Goal: Information Seeking & Learning: Learn about a topic

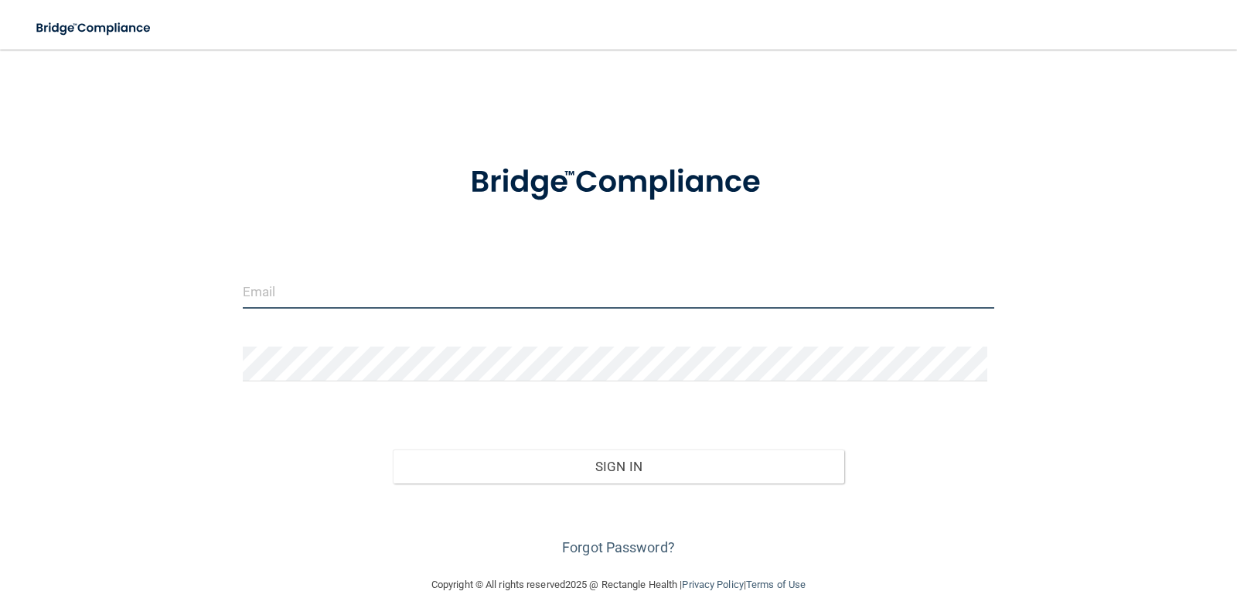
click at [348, 301] on input "email" at bounding box center [619, 291] width 752 height 35
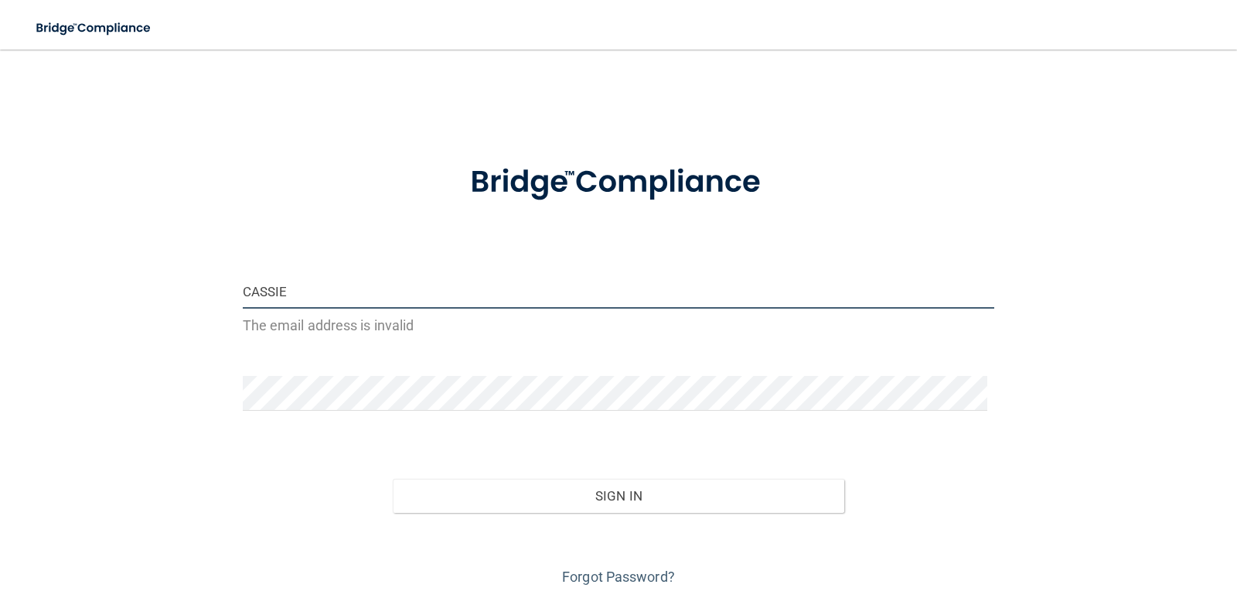
type input "cassie.moses@Tnsmiles37354.com"
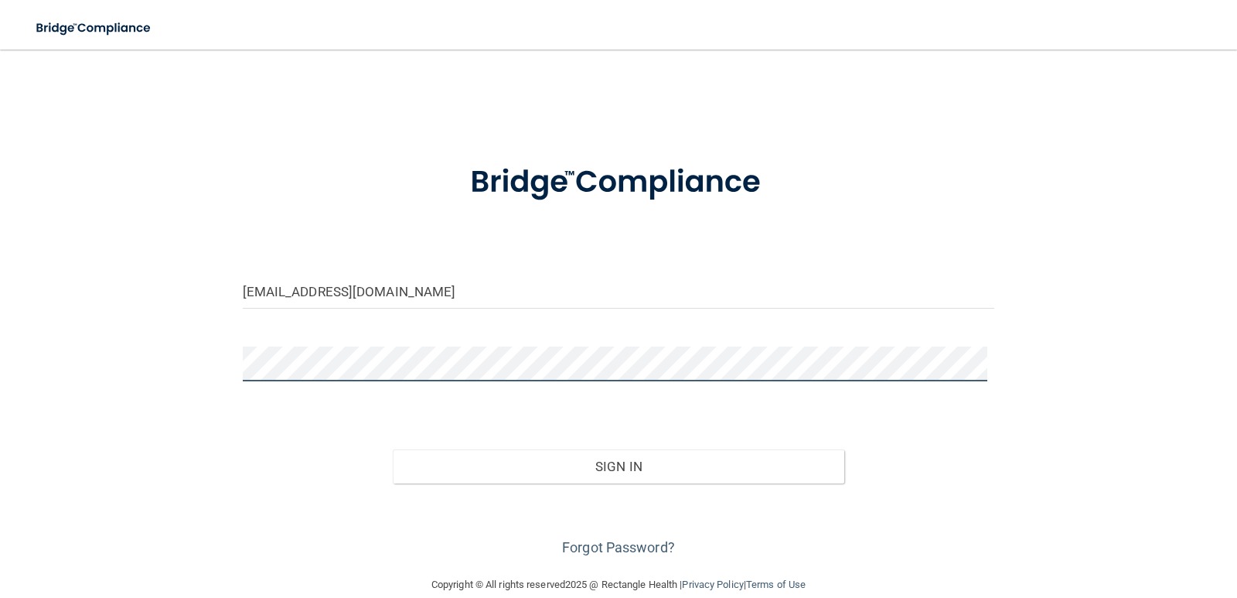
click at [393, 449] on button "Sign In" at bounding box center [619, 466] width 452 height 34
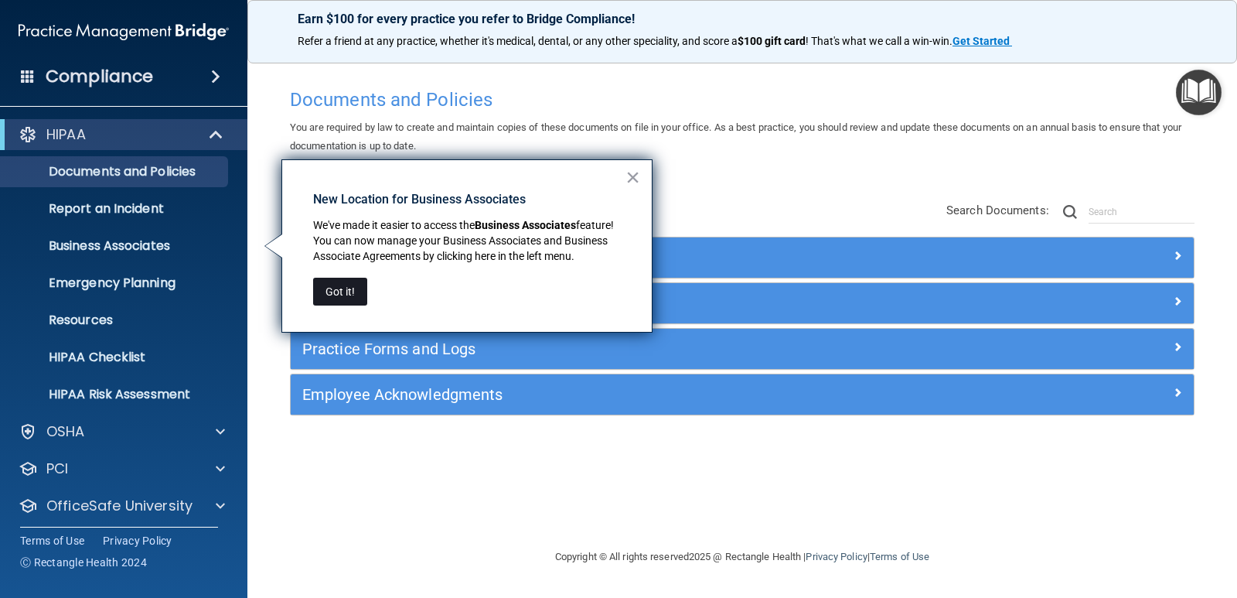
click at [344, 286] on button "Got it!" at bounding box center [340, 292] width 54 height 28
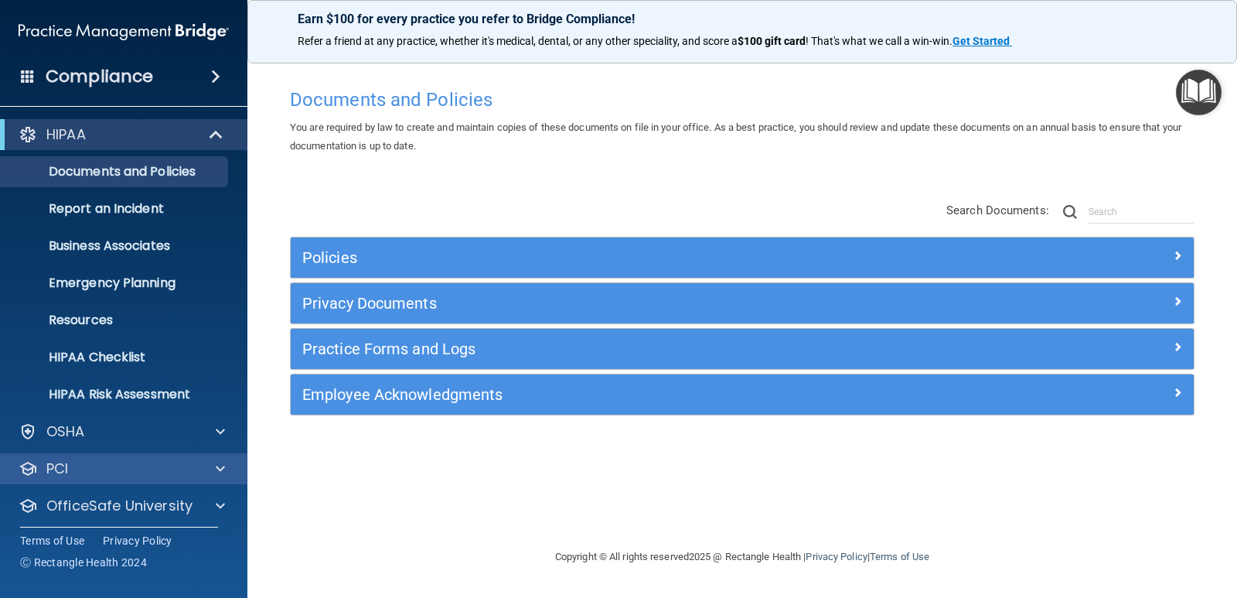
scroll to position [44, 0]
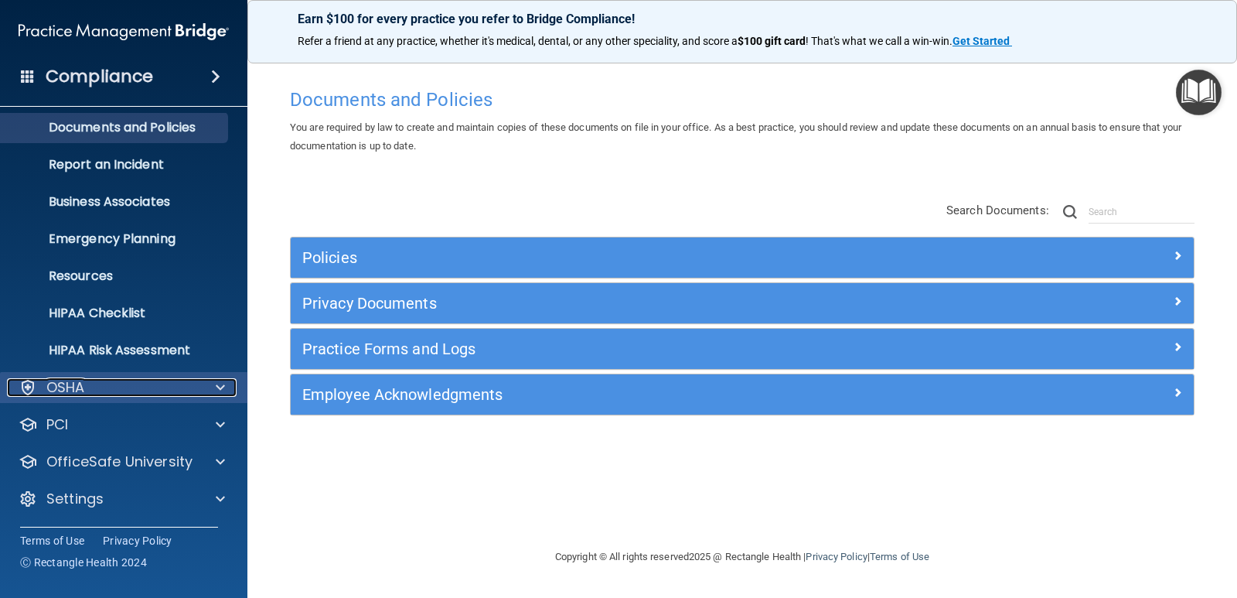
click at [169, 380] on div "OSHA" at bounding box center [103, 387] width 192 height 19
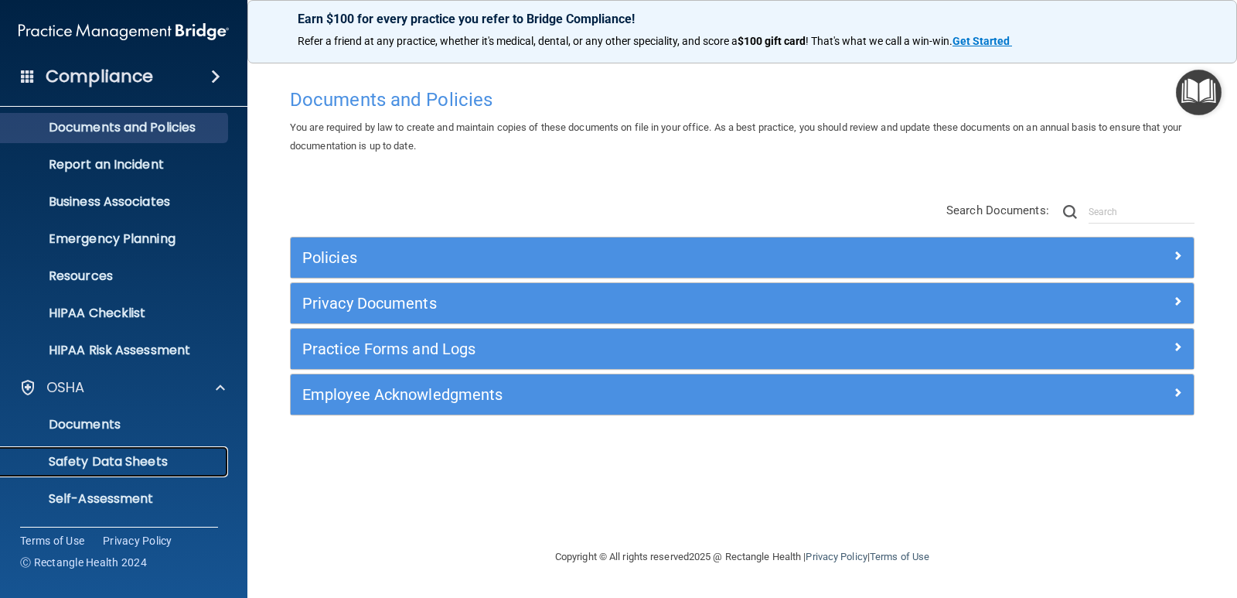
click at [114, 464] on p "Safety Data Sheets" at bounding box center [115, 461] width 211 height 15
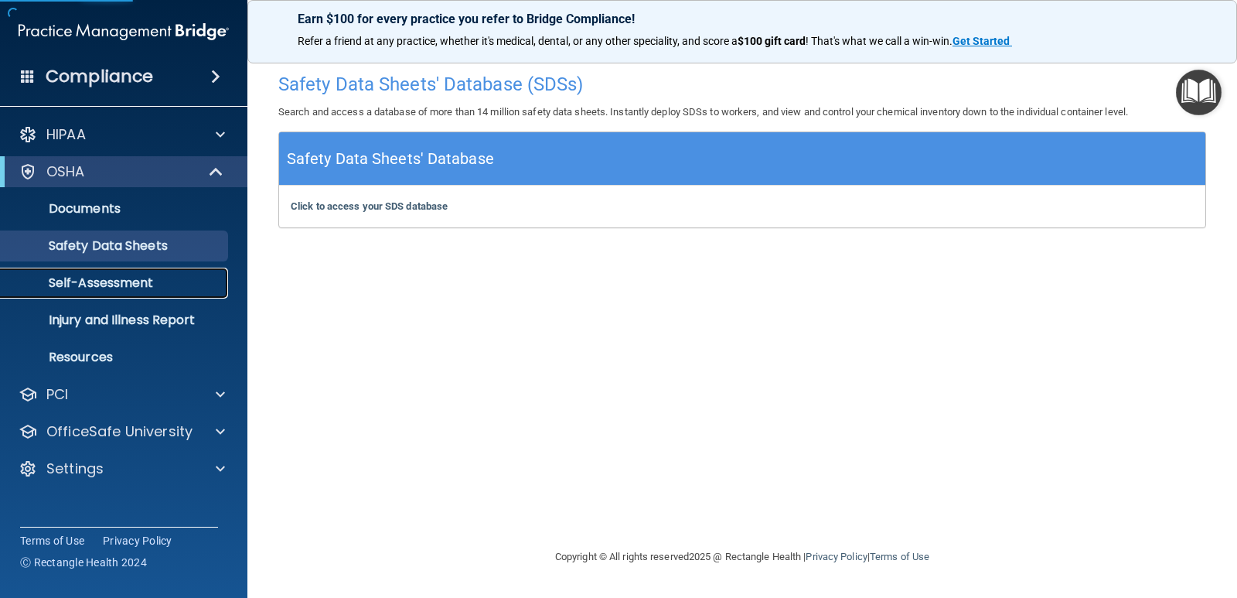
click at [118, 275] on p "Self-Assessment" at bounding box center [115, 282] width 211 height 15
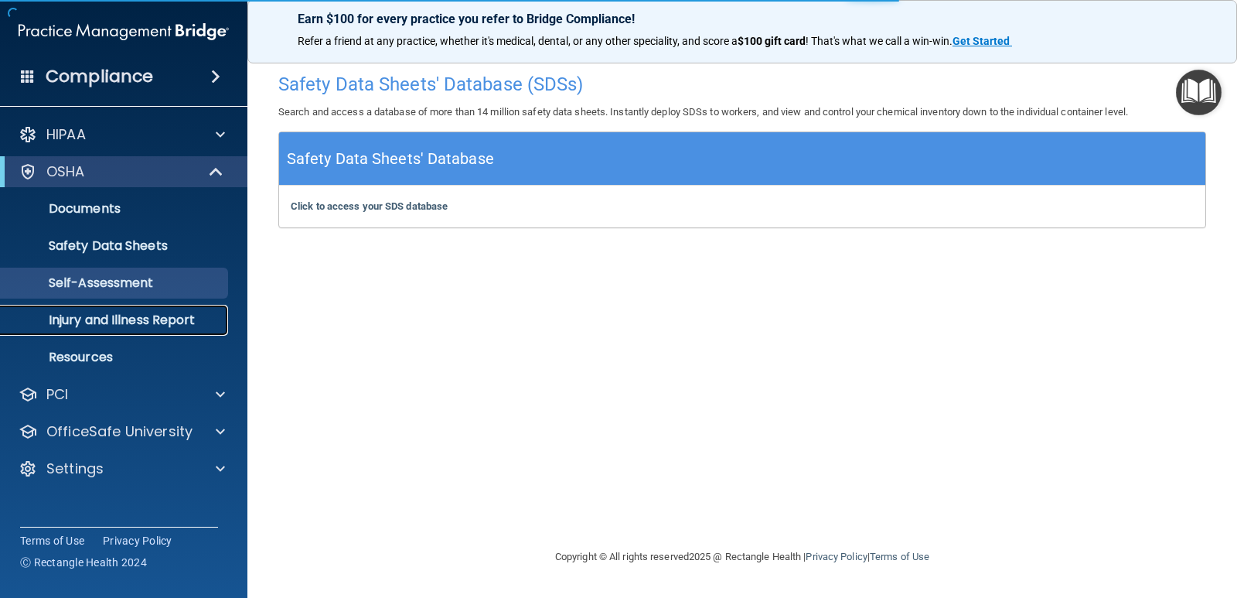
click at [143, 305] on link "Injury and Illness Report" at bounding box center [107, 320] width 244 height 31
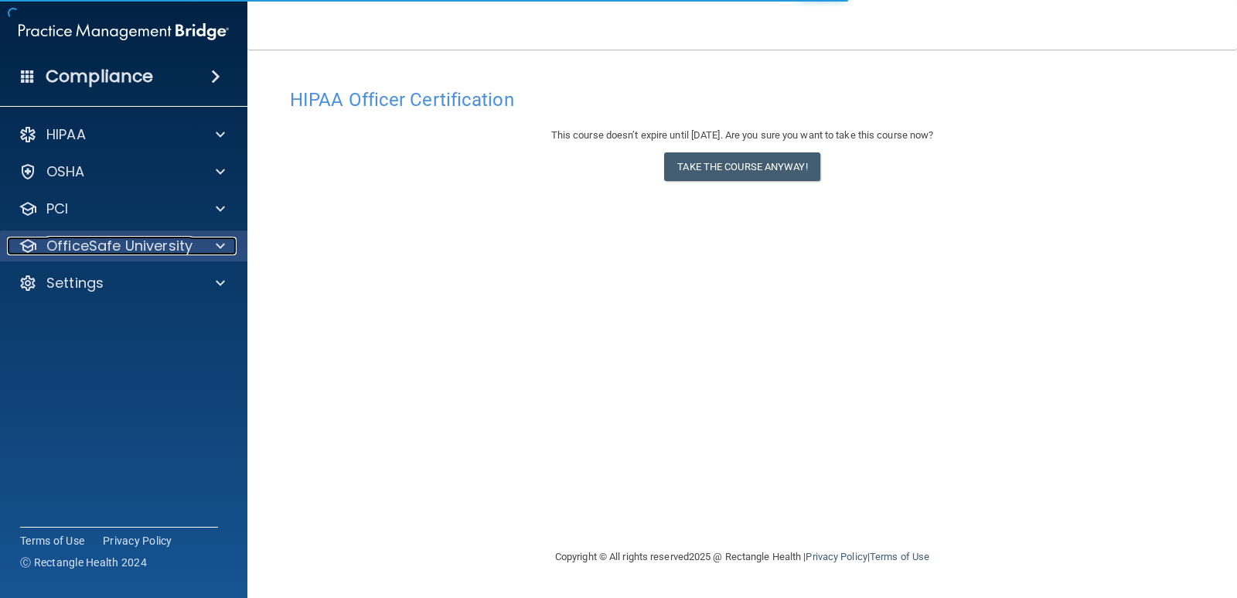
click at [173, 241] on p "OfficeSafe University" at bounding box center [119, 246] width 146 height 19
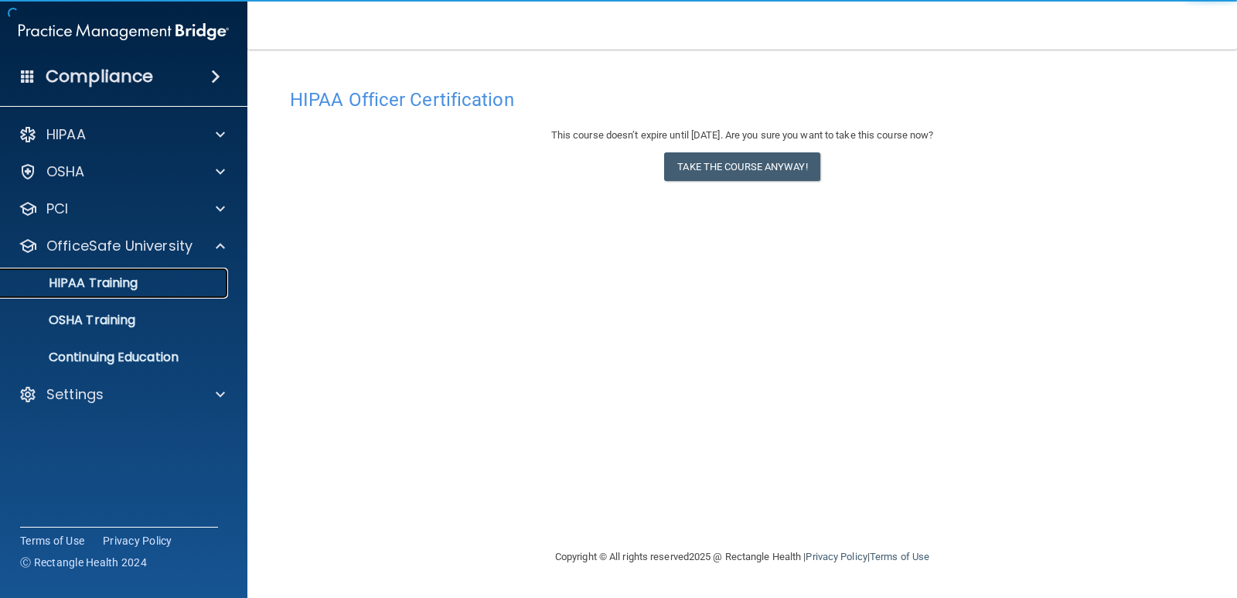
click at [133, 275] on p "HIPAA Training" at bounding box center [74, 282] width 128 height 15
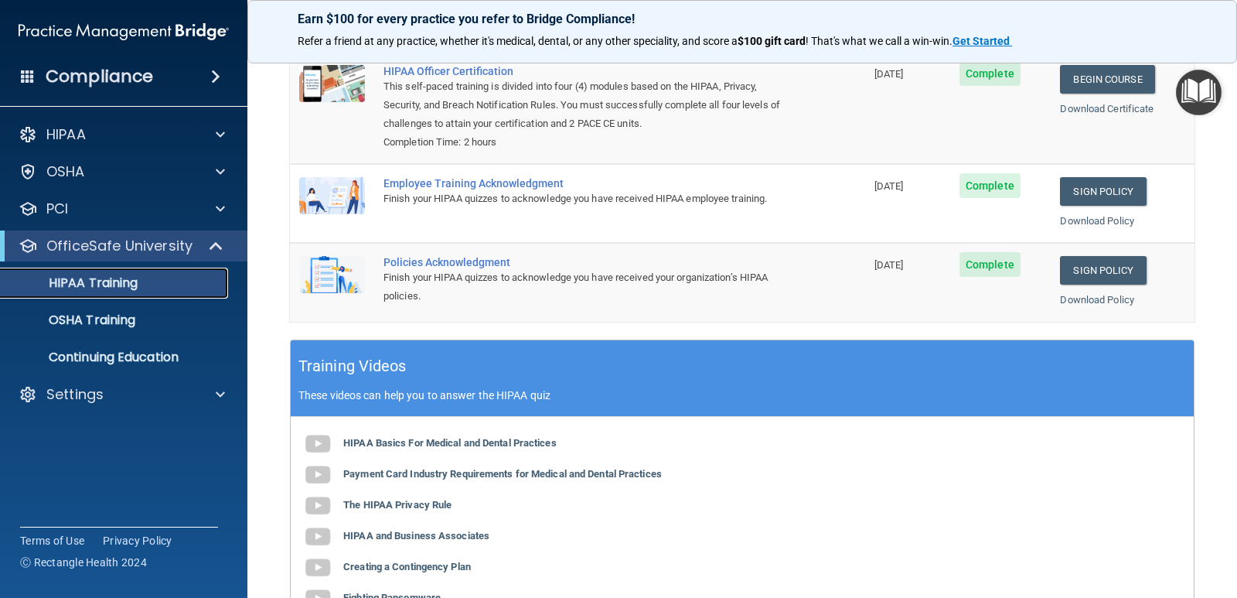
scroll to position [134, 0]
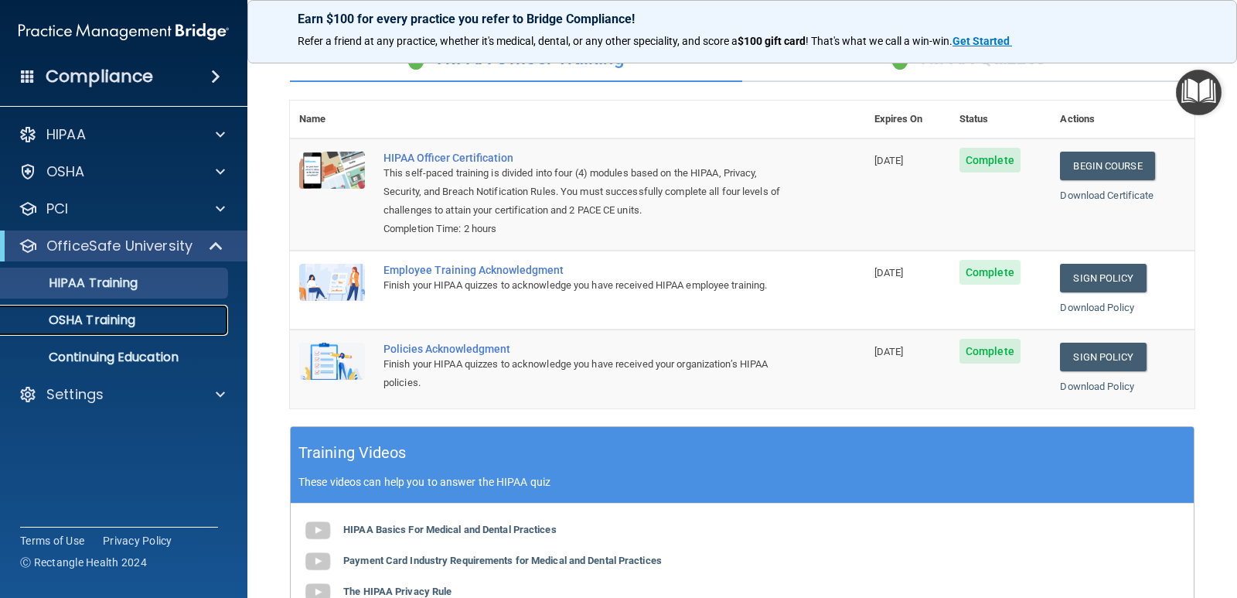
click at [95, 326] on p "OSHA Training" at bounding box center [72, 319] width 125 height 15
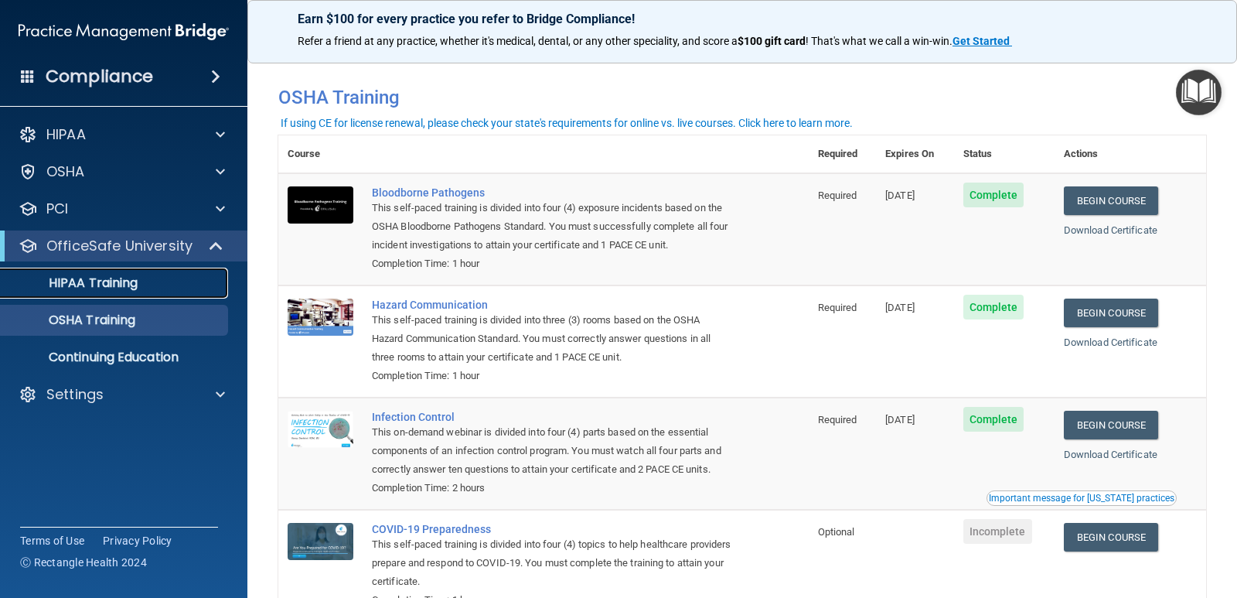
click at [97, 270] on link "HIPAA Training" at bounding box center [107, 283] width 244 height 31
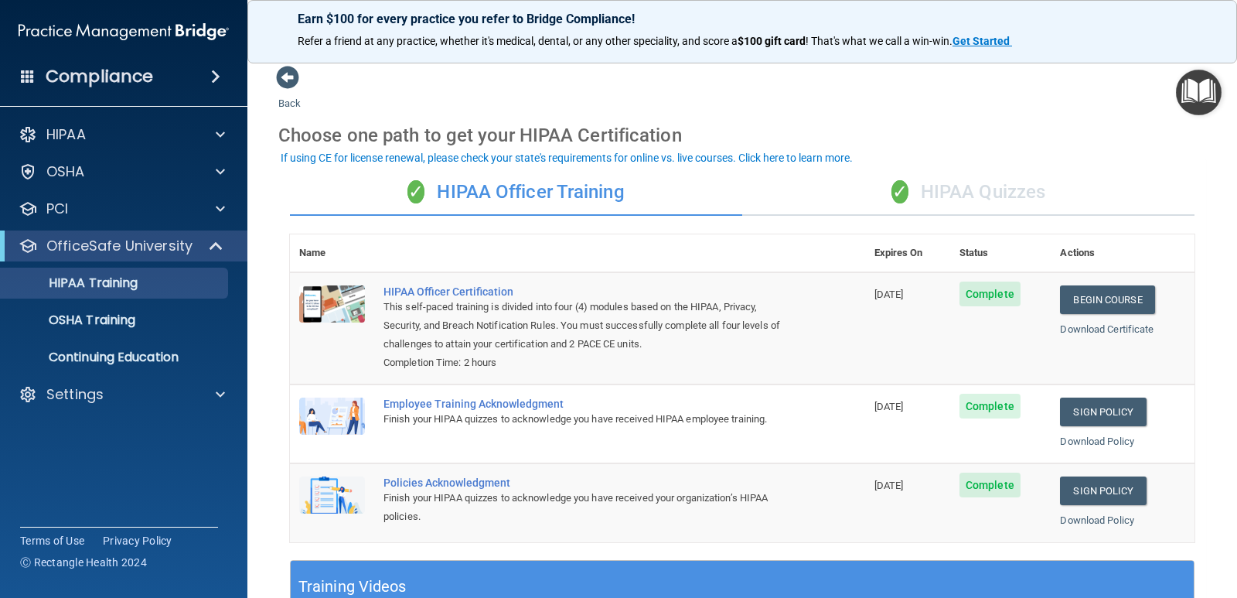
click at [909, 196] on div "✓ HIPAA Quizzes" at bounding box center [968, 192] width 452 height 46
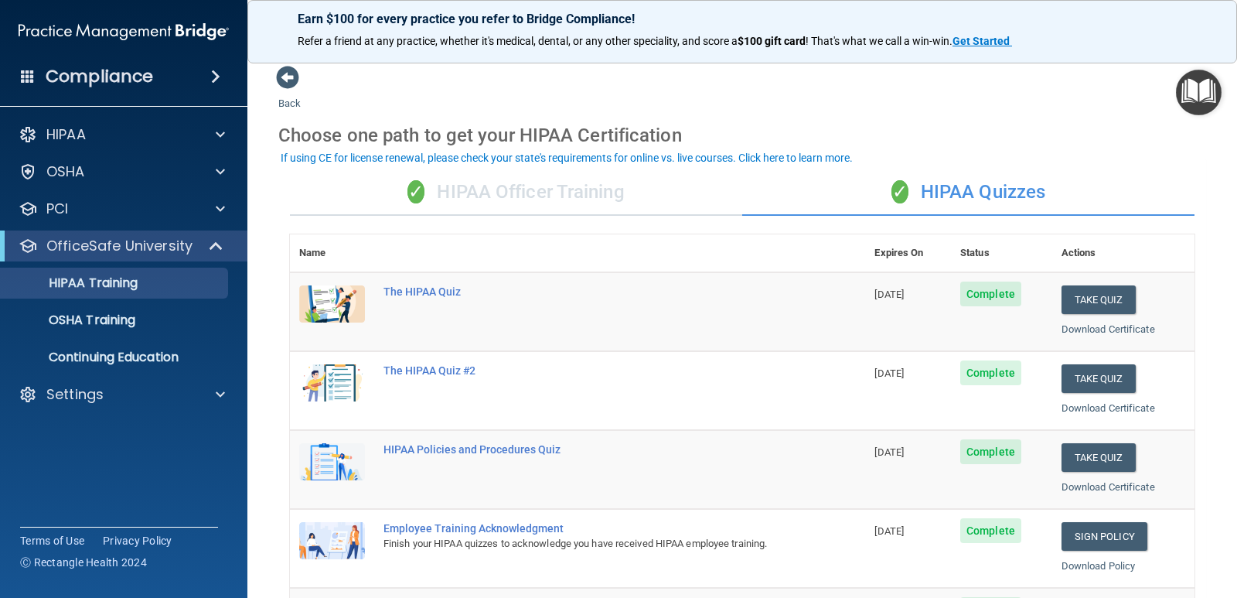
click at [555, 199] on div "✓ HIPAA Officer Training" at bounding box center [516, 192] width 452 height 46
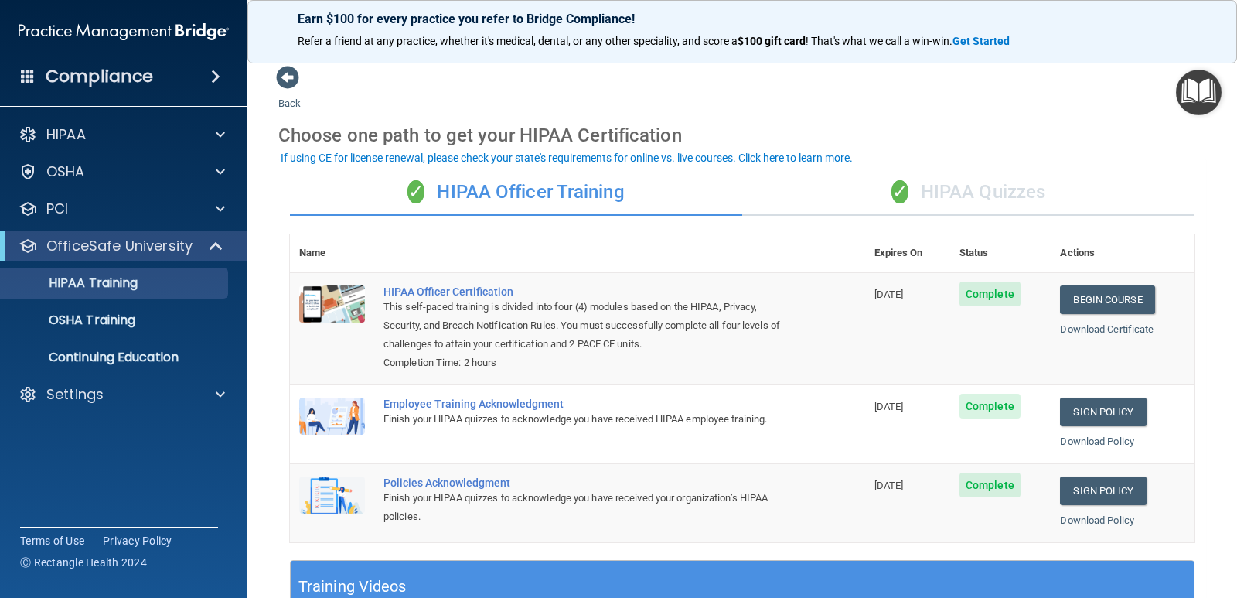
click at [336, 488] on img at bounding box center [332, 494] width 66 height 37
click at [974, 309] on td "Complete" at bounding box center [1000, 328] width 101 height 112
click at [944, 180] on div "✓ HIPAA Quizzes" at bounding box center [968, 192] width 452 height 46
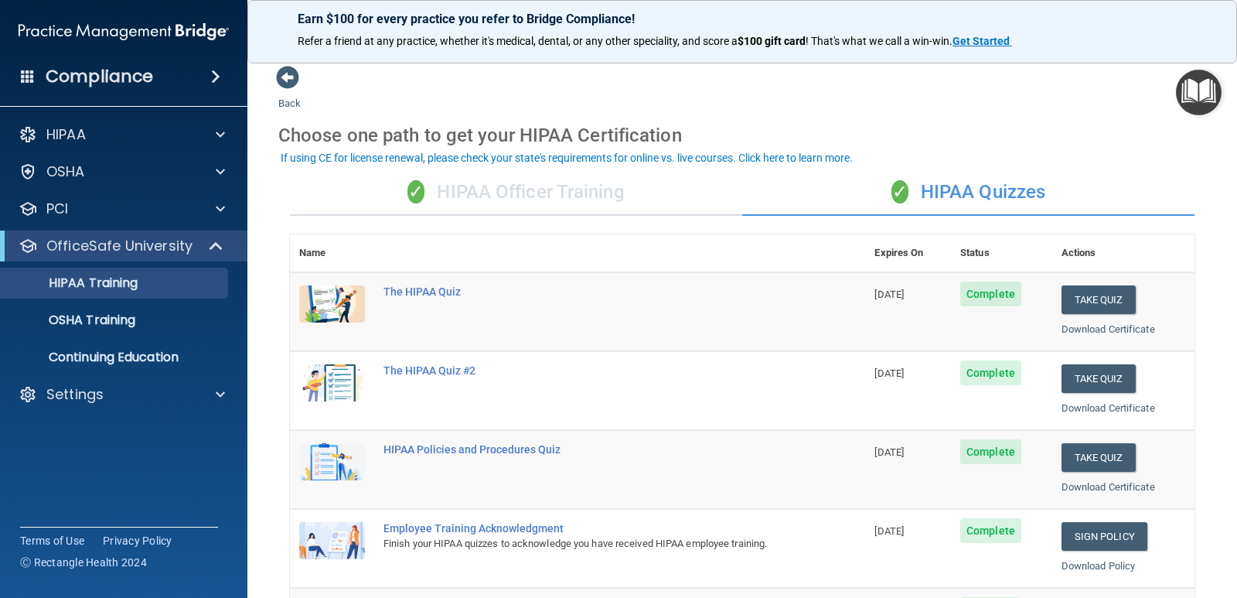
click at [469, 176] on div "✓ HIPAA Officer Training" at bounding box center [516, 192] width 452 height 46
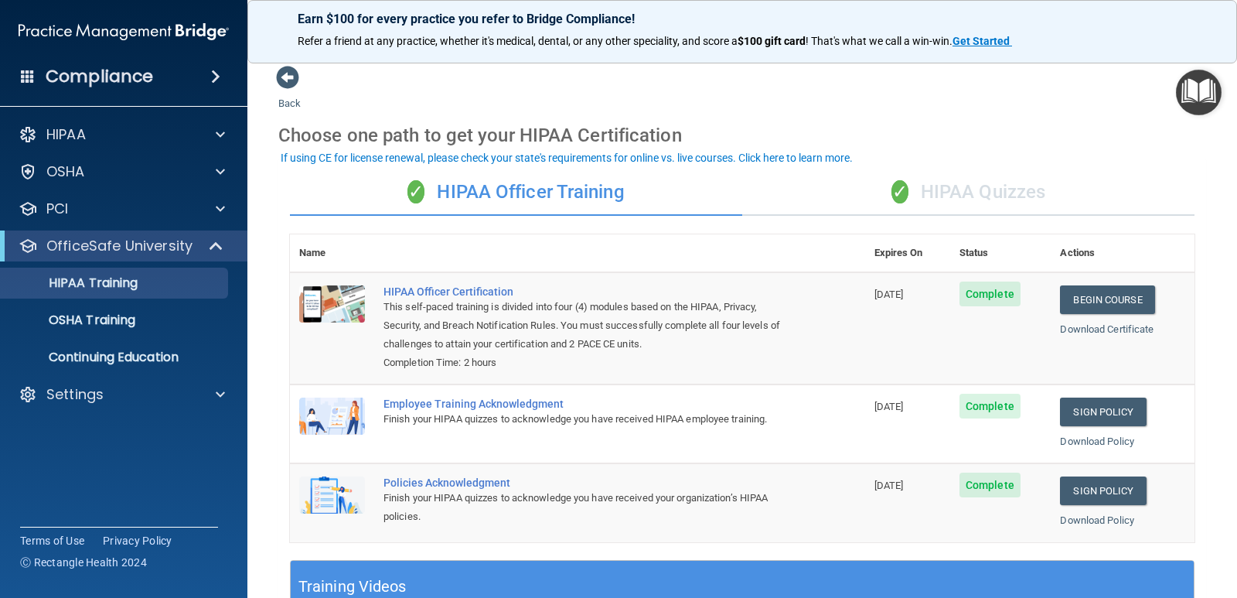
click at [978, 489] on span "Complete" at bounding box center [990, 485] width 61 height 25
click at [892, 186] on span "✓" at bounding box center [900, 191] width 17 height 23
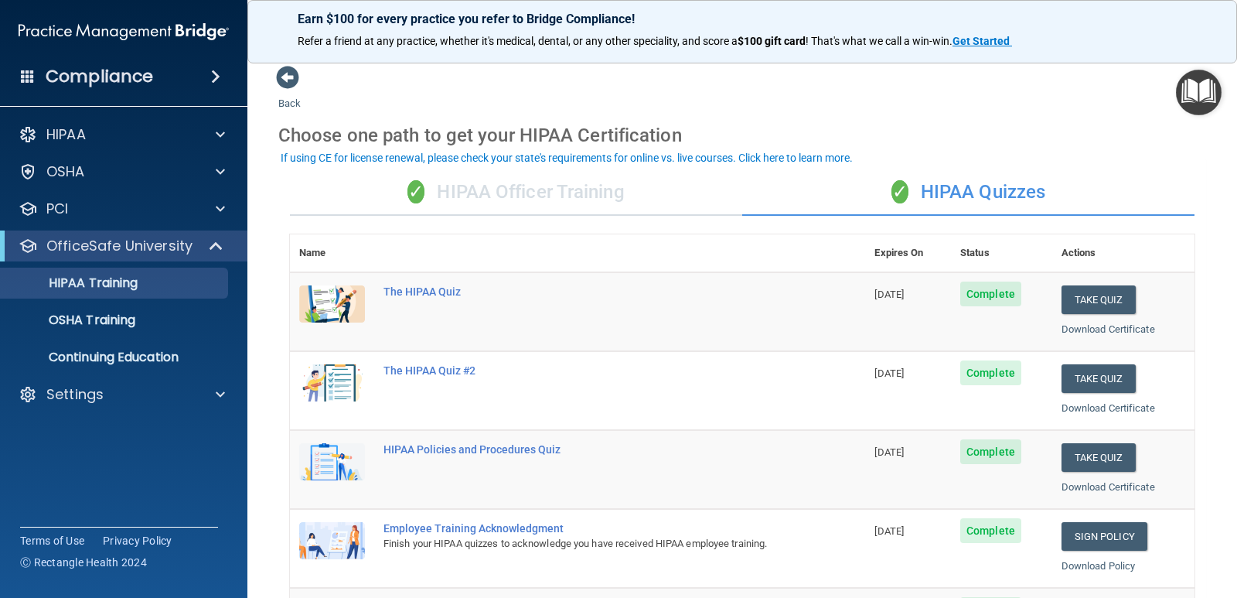
click at [611, 193] on div "✓ HIPAA Officer Training" at bounding box center [516, 192] width 452 height 46
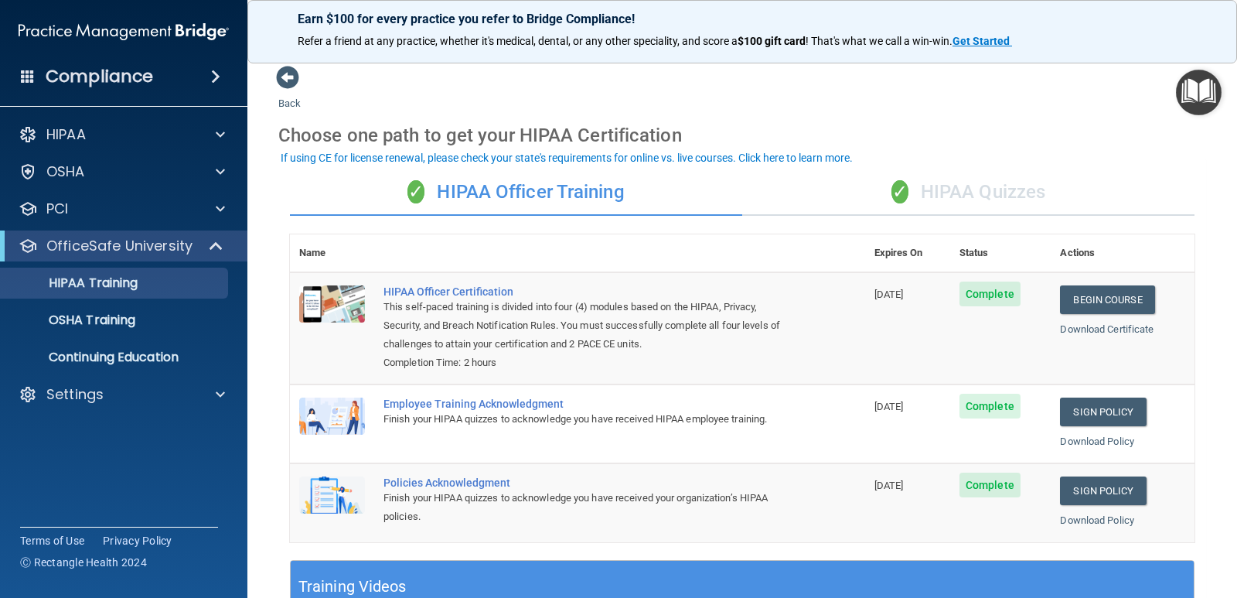
click at [950, 205] on div "✓ HIPAA Quizzes" at bounding box center [968, 192] width 452 height 46
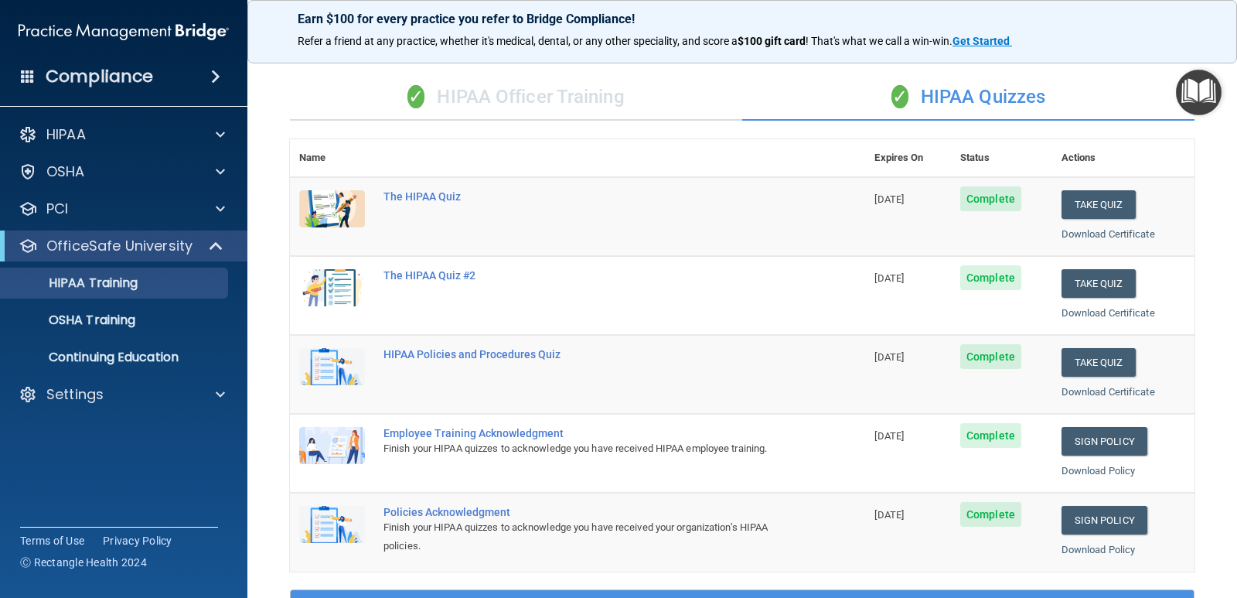
scroll to position [77, 0]
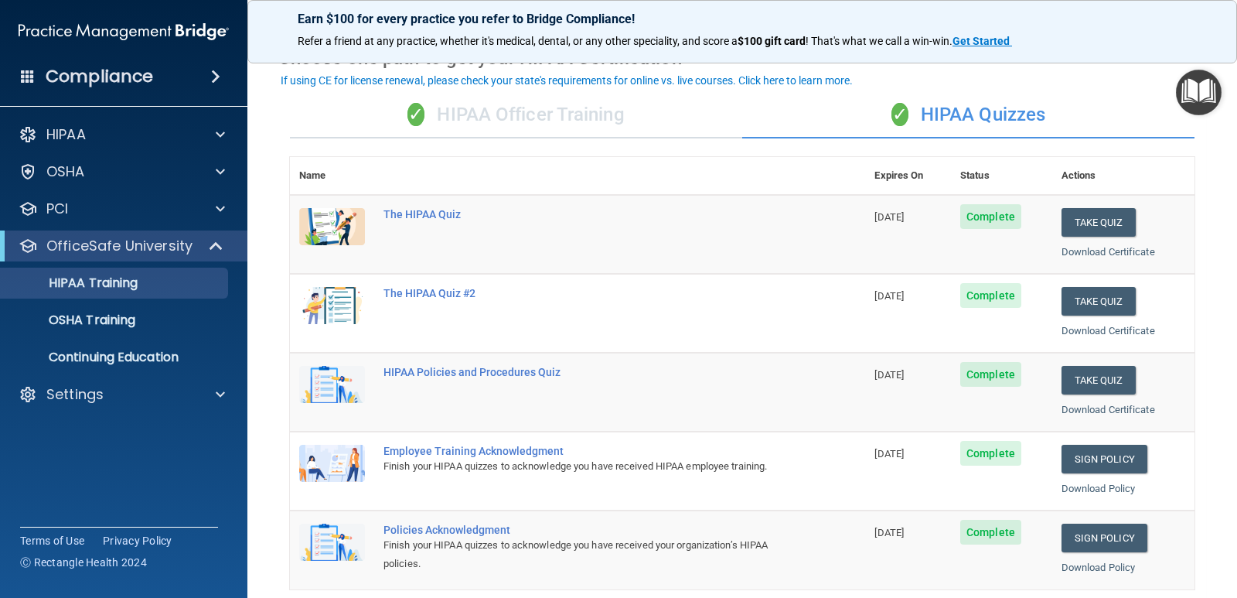
click at [991, 223] on span "Complete" at bounding box center [991, 216] width 61 height 25
click at [482, 124] on div "✓ HIPAA Officer Training" at bounding box center [516, 115] width 452 height 46
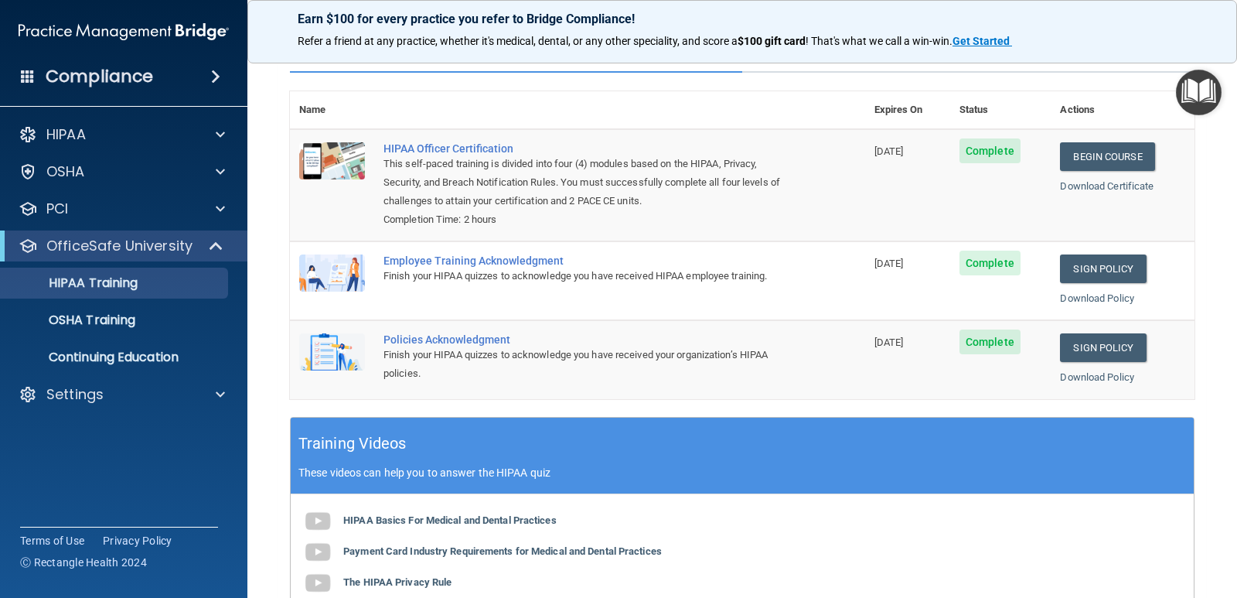
scroll to position [0, 0]
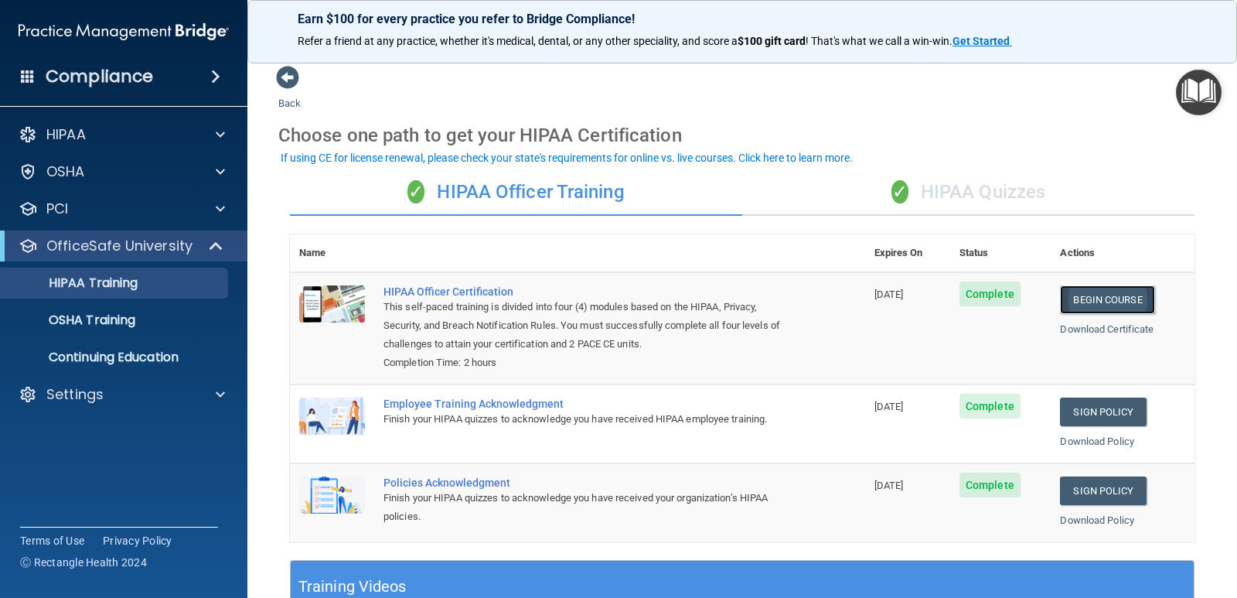
click at [1126, 297] on link "Begin Course" at bounding box center [1107, 299] width 94 height 29
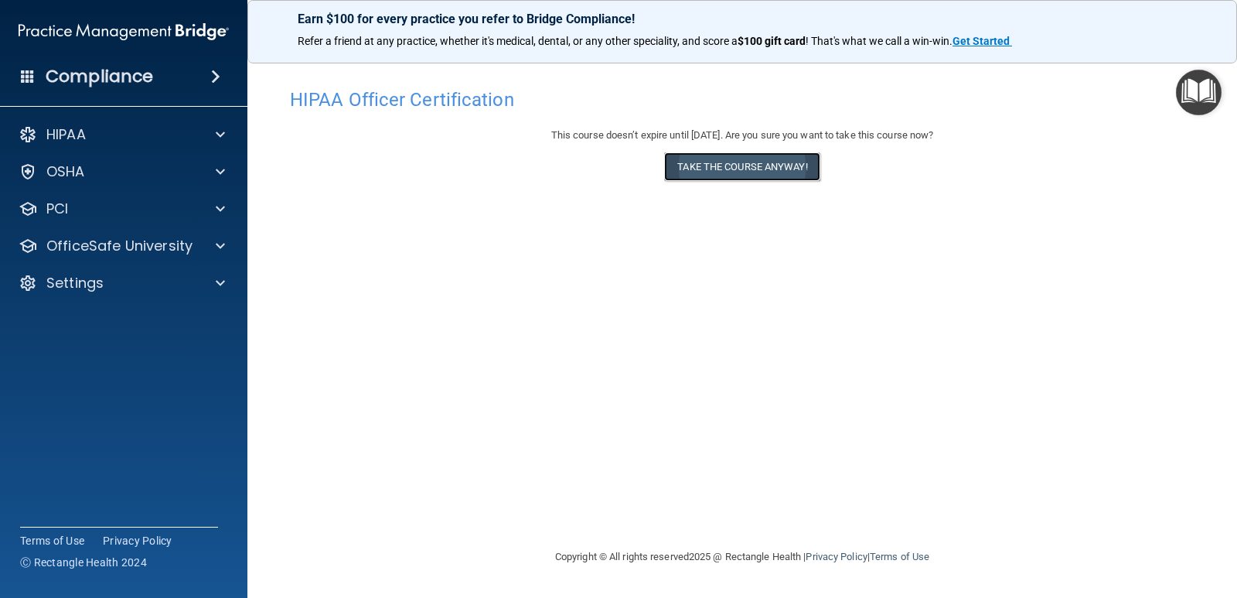
click at [755, 173] on button "Take the course anyway!" at bounding box center [741, 166] width 155 height 29
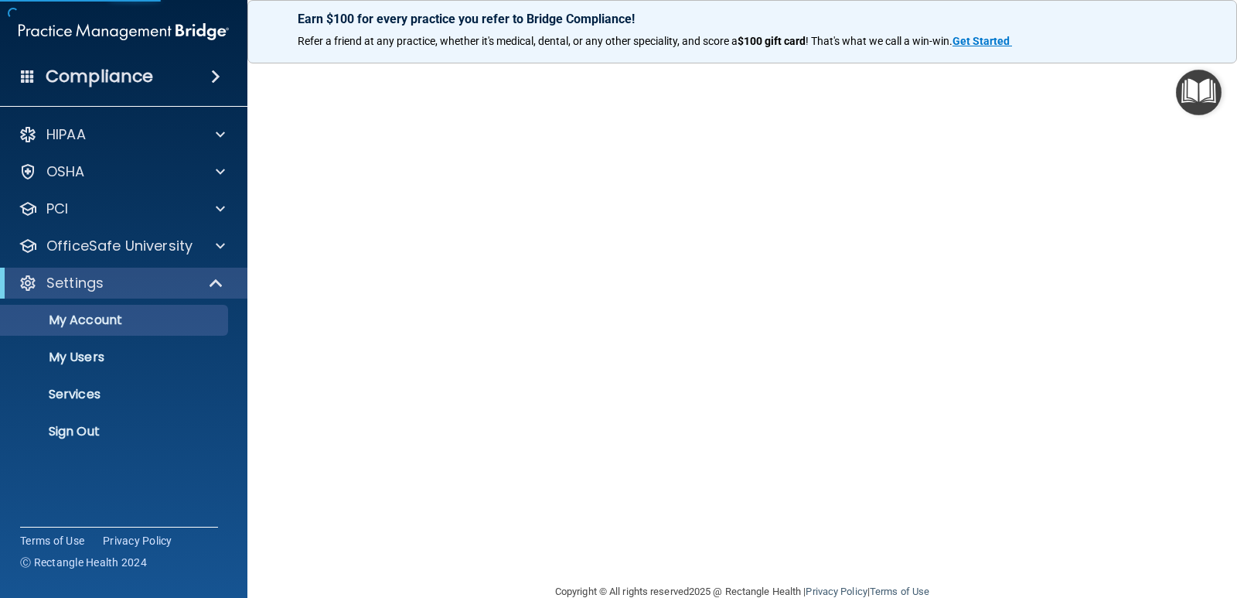
scroll to position [77, 0]
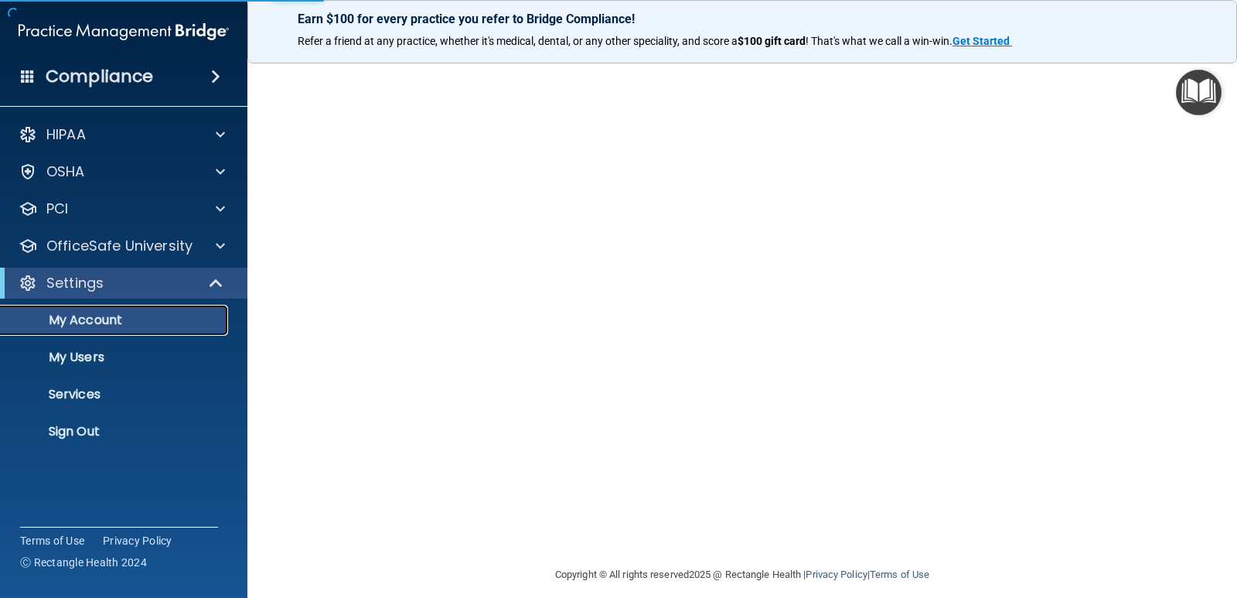
click at [128, 323] on p "My Account" at bounding box center [115, 319] width 211 height 15
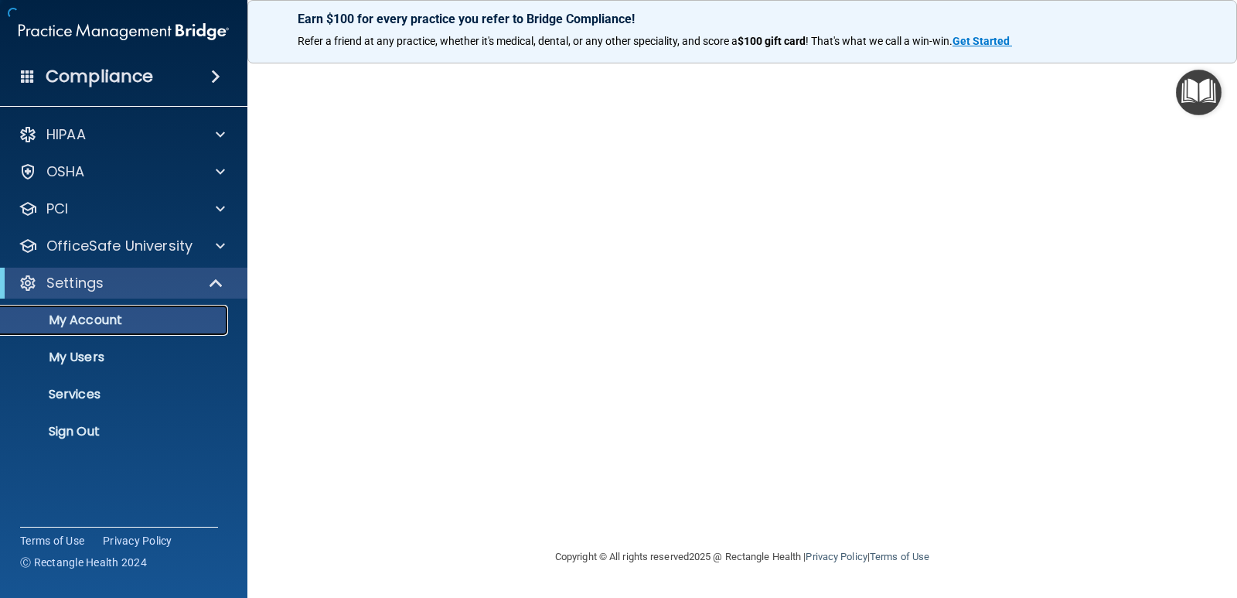
scroll to position [0, 0]
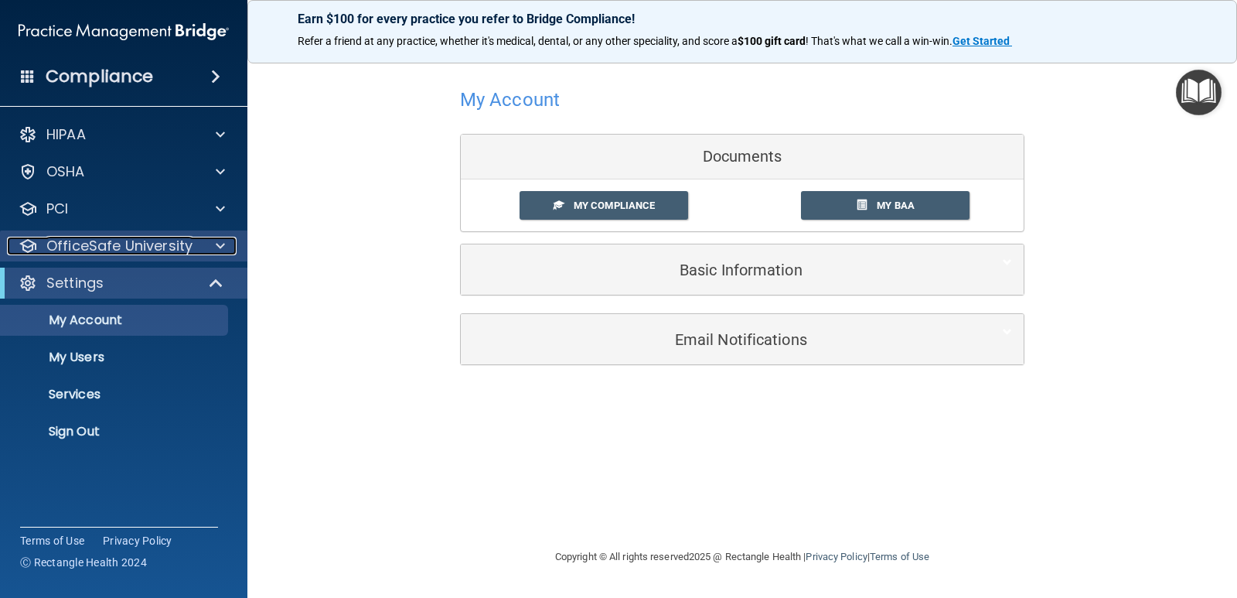
click at [81, 253] on p "OfficeSafe University" at bounding box center [119, 246] width 146 height 19
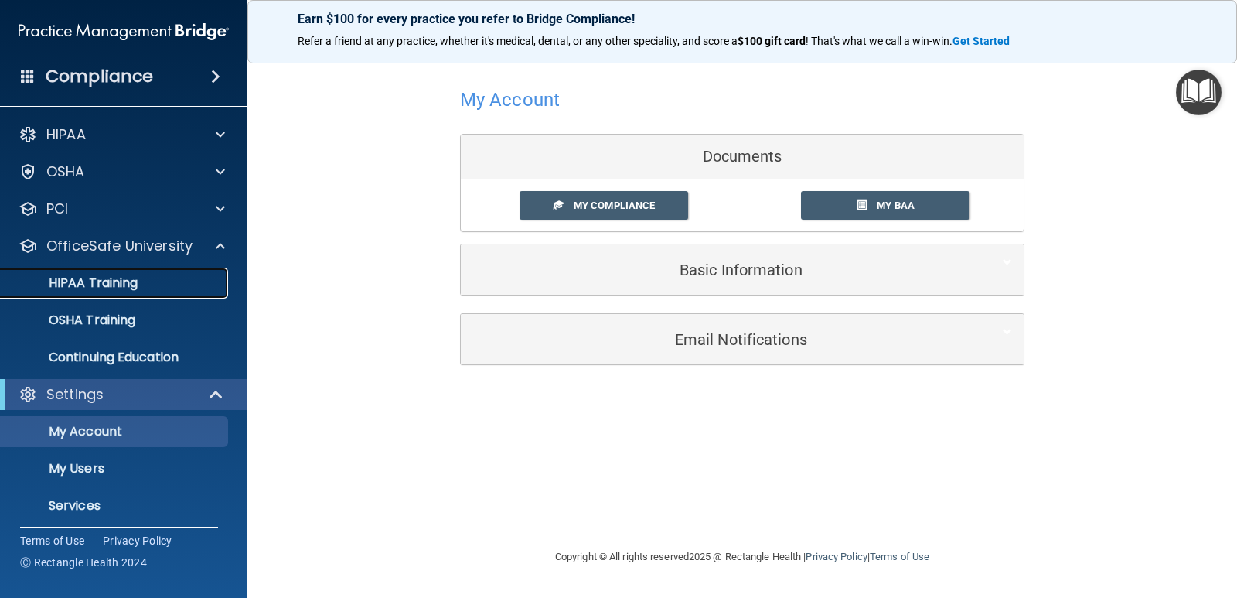
click at [105, 281] on p "HIPAA Training" at bounding box center [74, 282] width 128 height 15
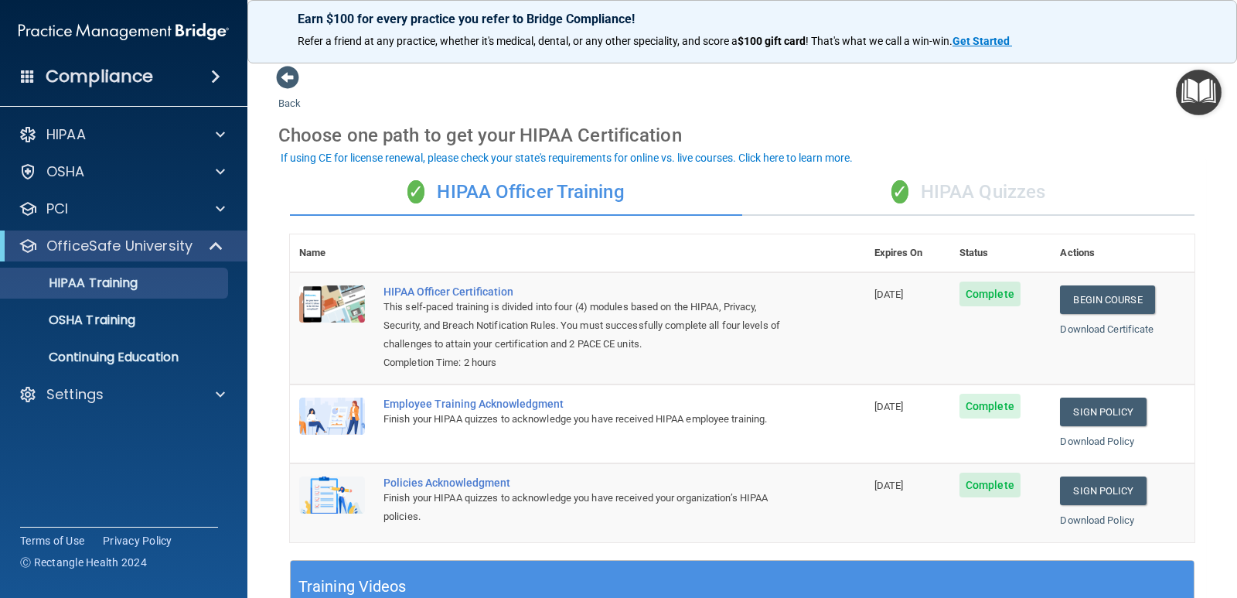
click at [899, 203] on div "✓ HIPAA Quizzes" at bounding box center [968, 192] width 452 height 46
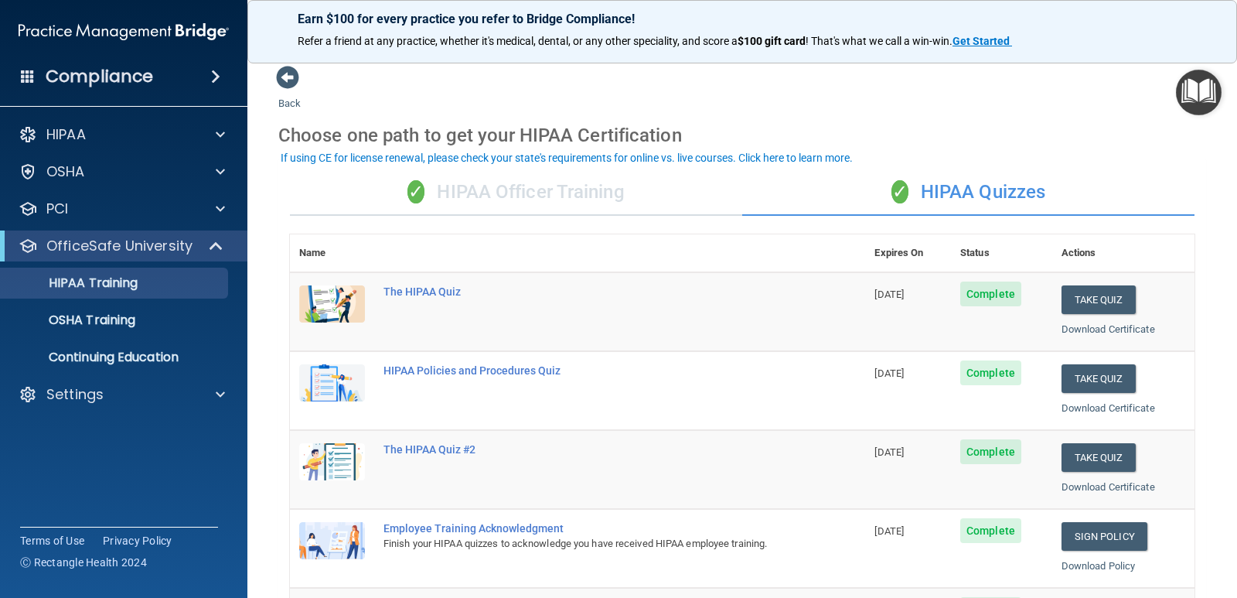
click at [536, 194] on div "✓ HIPAA Officer Training" at bounding box center [516, 192] width 452 height 46
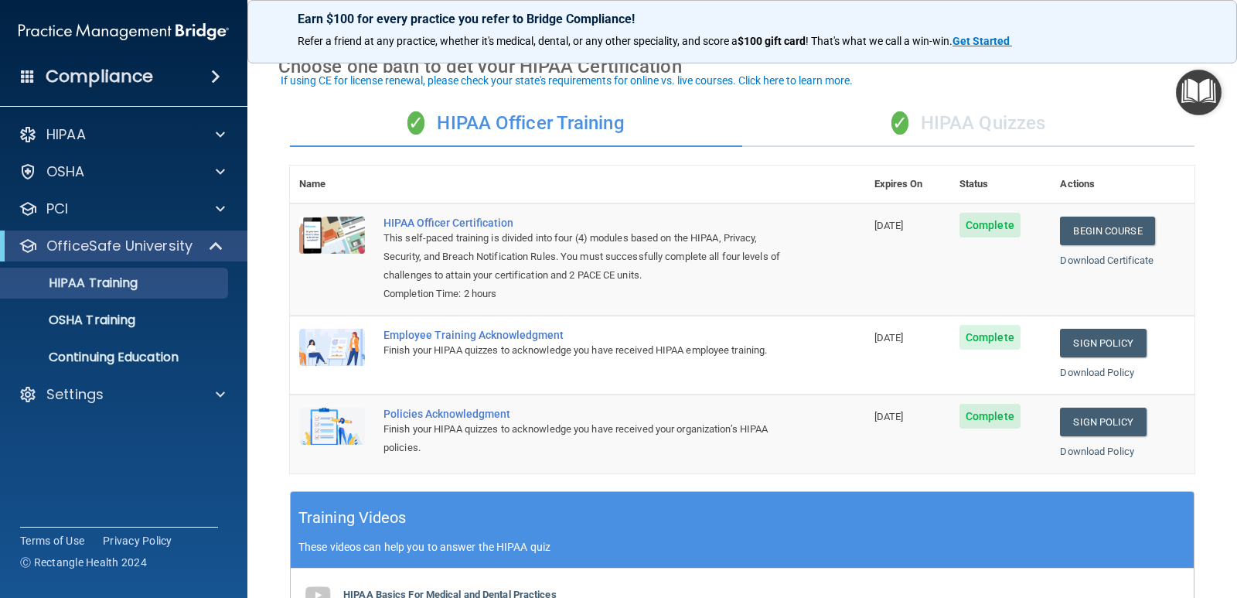
scroll to position [77, 0]
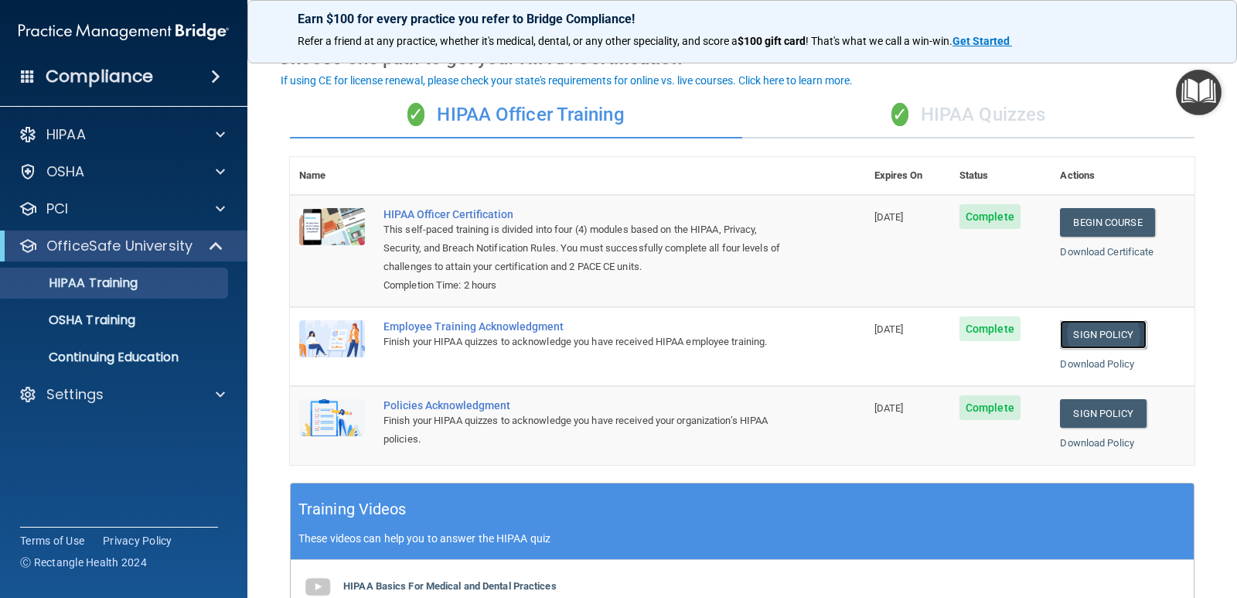
click at [1112, 343] on link "Sign Policy" at bounding box center [1103, 334] width 86 height 29
click at [1076, 334] on link "Sign Policy" at bounding box center [1103, 334] width 86 height 29
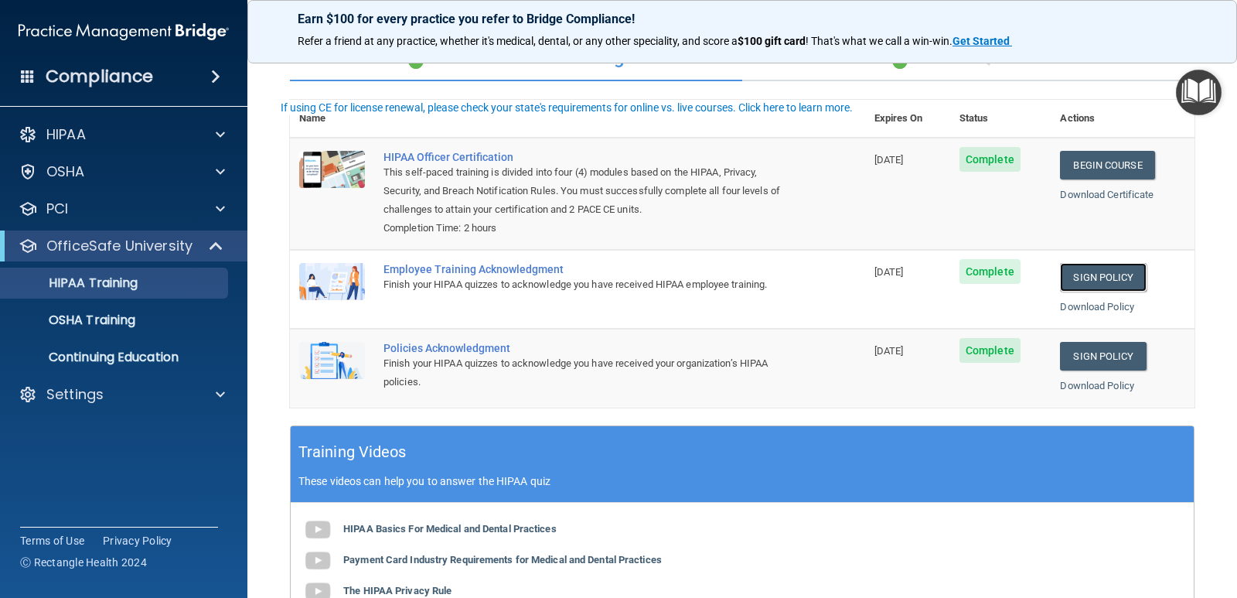
scroll to position [155, 0]
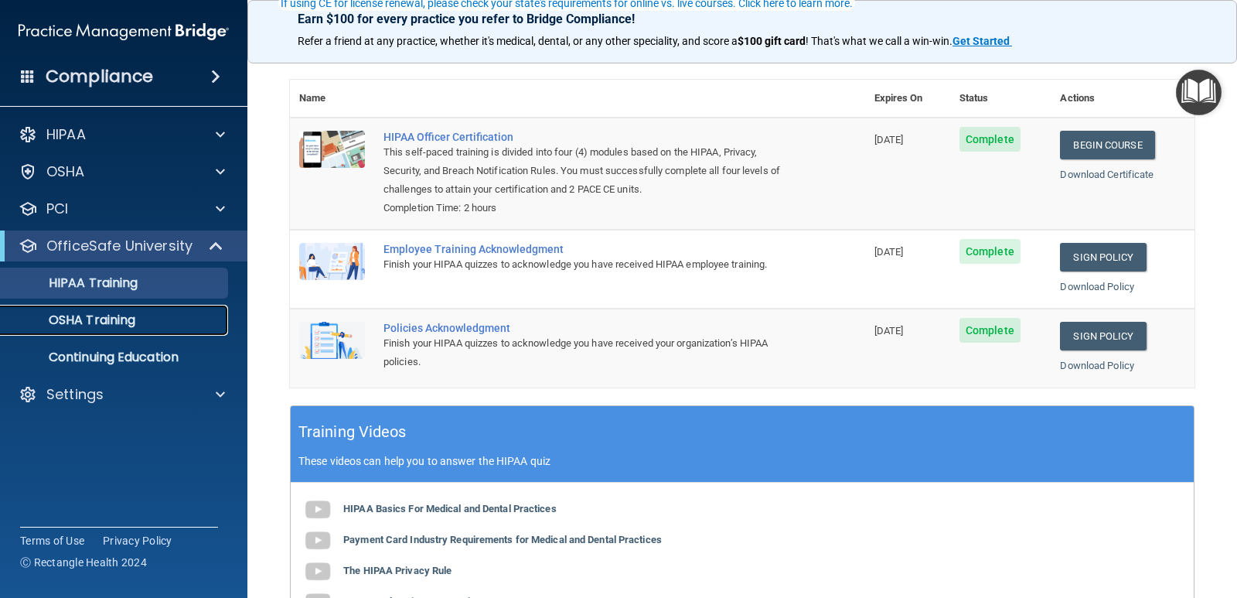
click at [111, 305] on link "OSHA Training" at bounding box center [107, 320] width 244 height 31
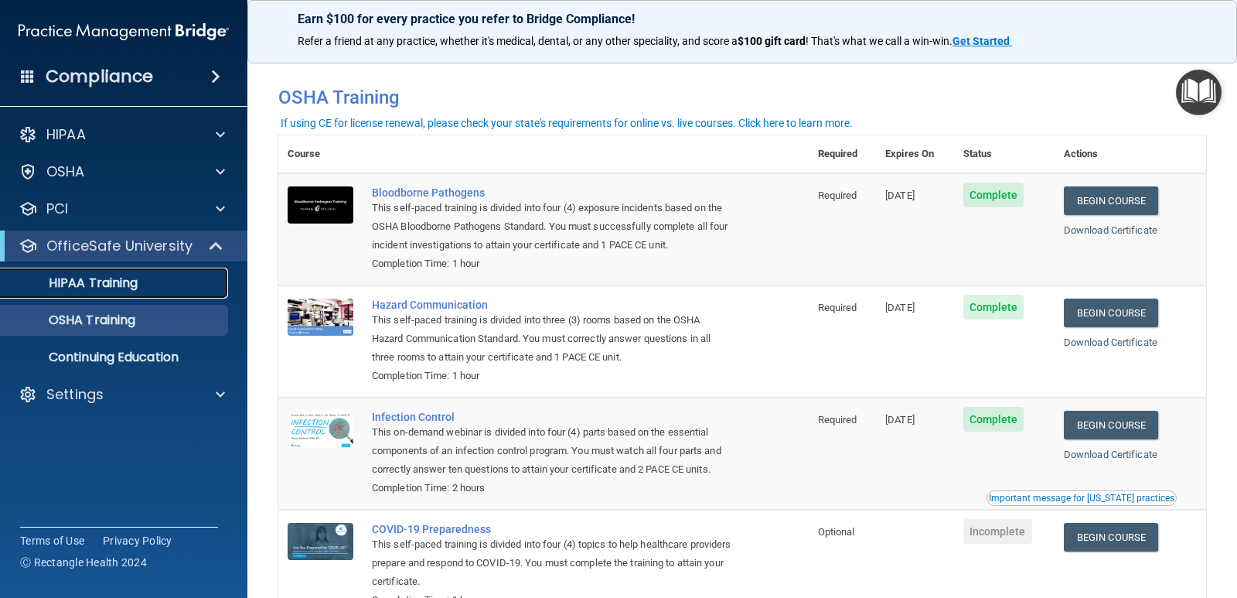
click at [105, 289] on p "HIPAA Training" at bounding box center [74, 282] width 128 height 15
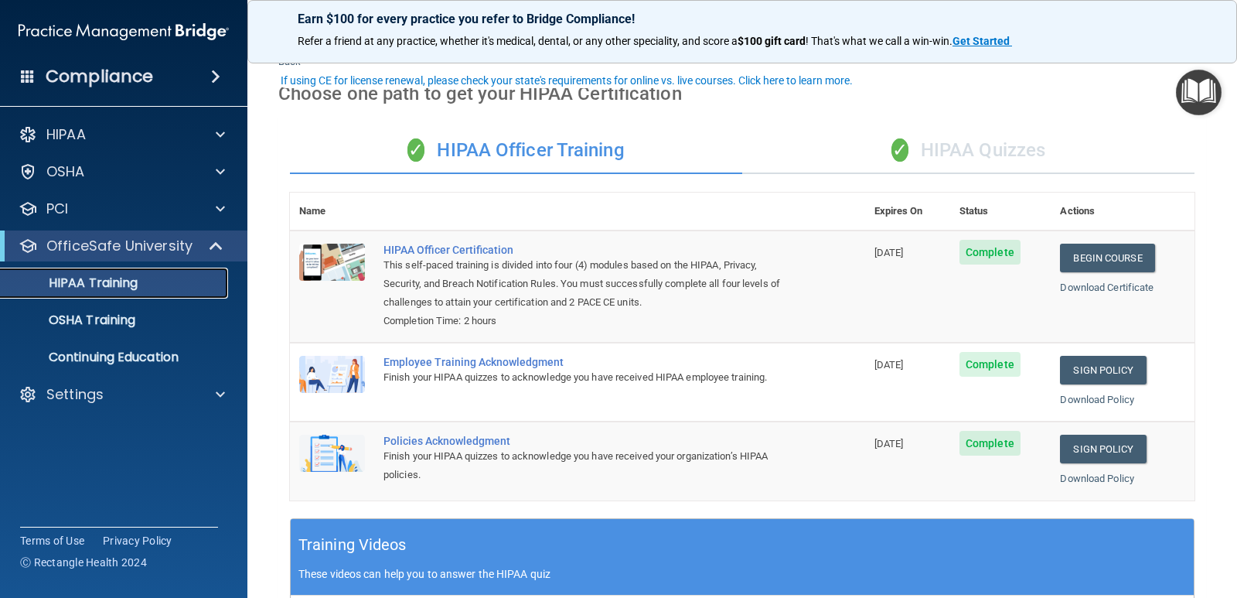
scroll to position [77, 0]
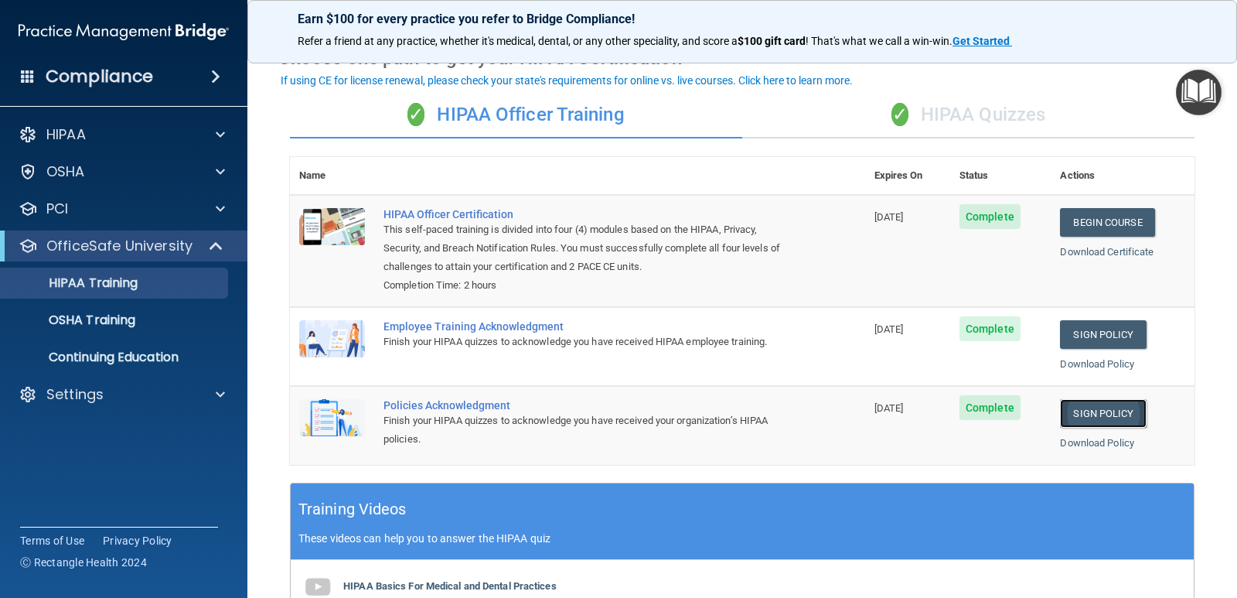
click at [1124, 404] on link "Sign Policy" at bounding box center [1103, 413] width 86 height 29
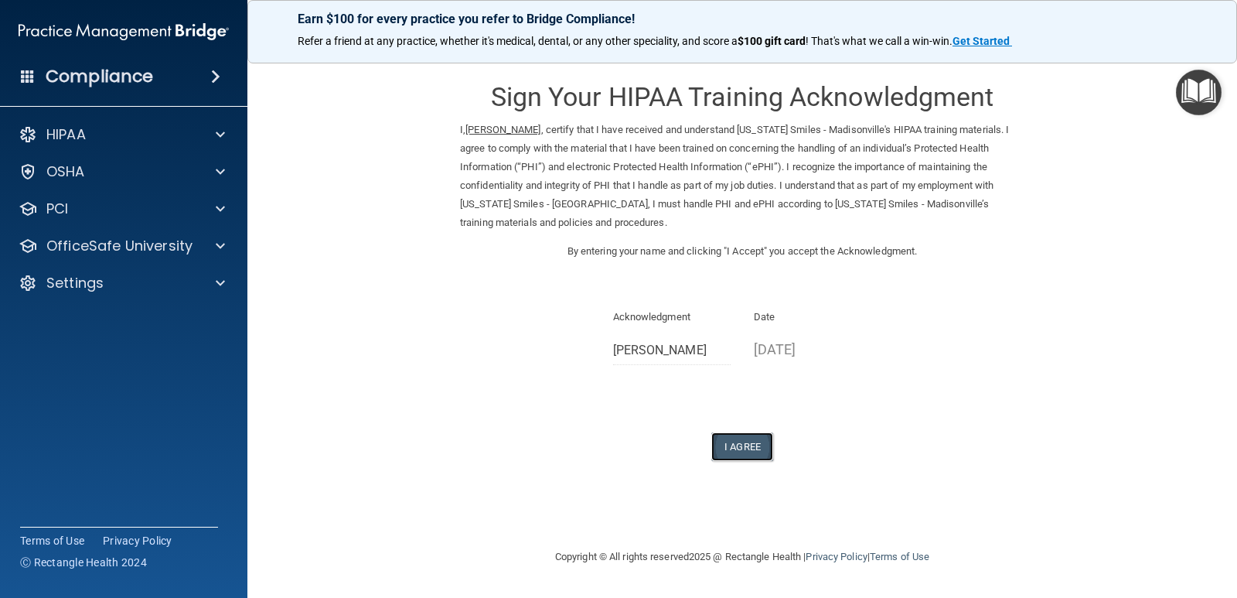
click at [756, 443] on button "I Agree" at bounding box center [742, 446] width 62 height 29
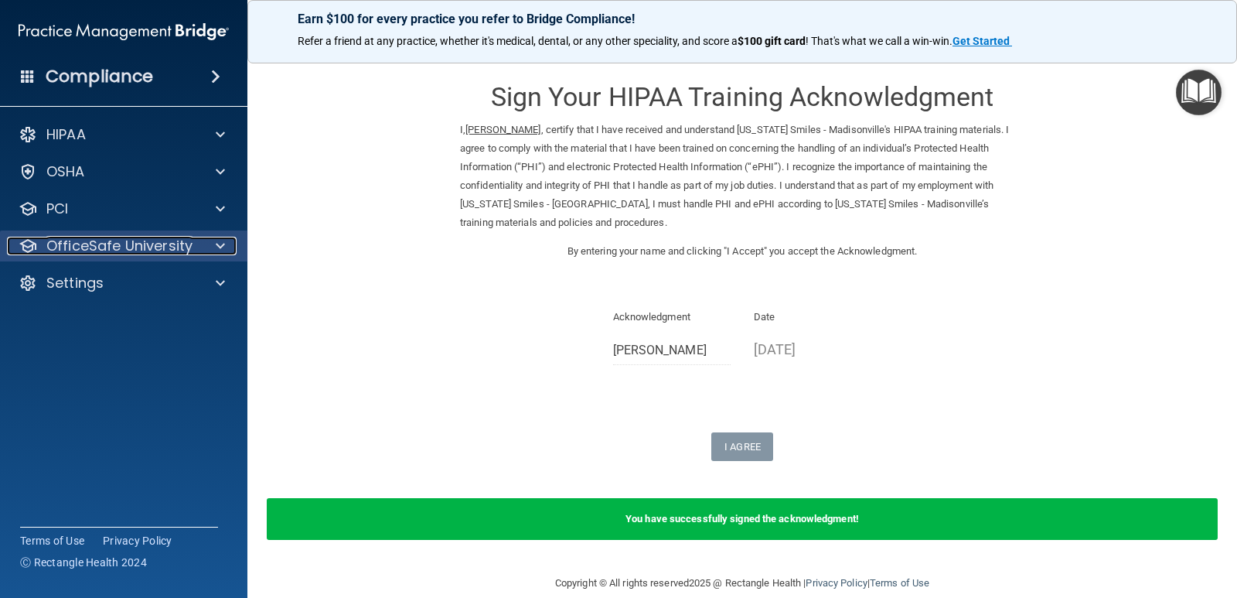
click at [199, 238] on div at bounding box center [218, 246] width 39 height 19
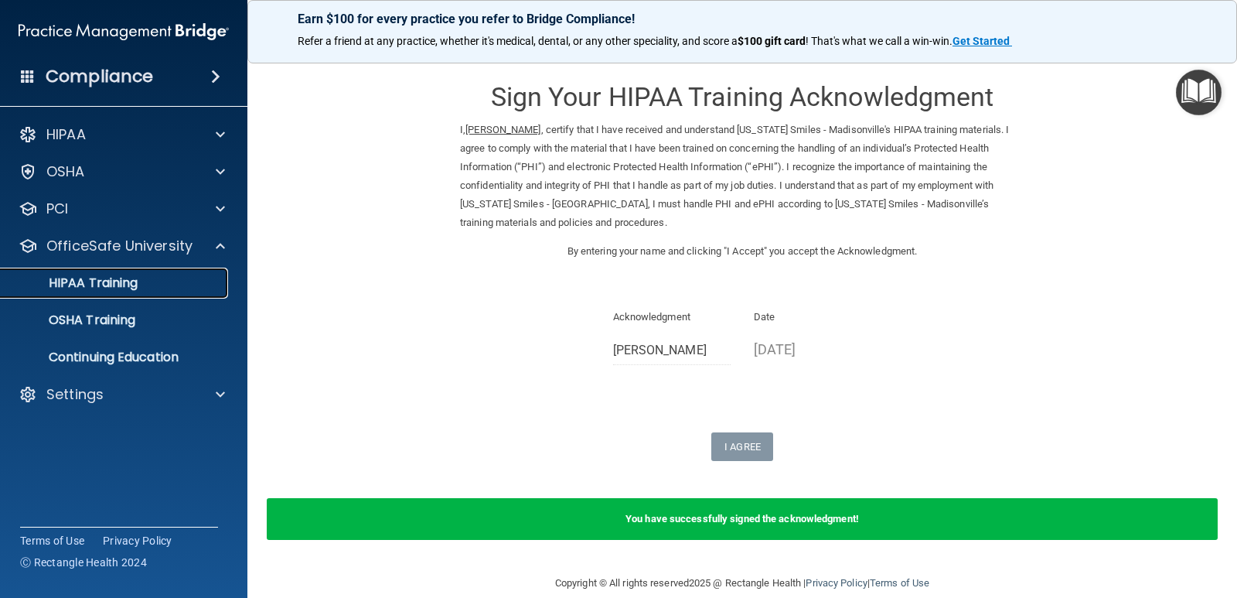
click at [159, 278] on div "HIPAA Training" at bounding box center [115, 282] width 211 height 15
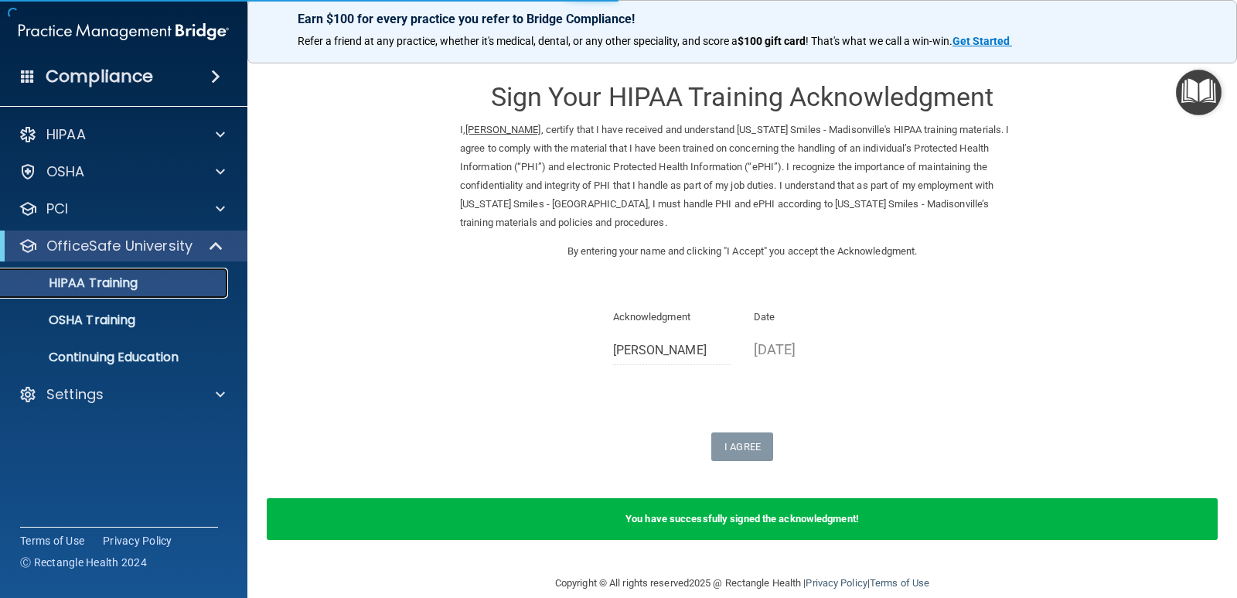
click at [172, 276] on div "HIPAA Training" at bounding box center [115, 282] width 211 height 15
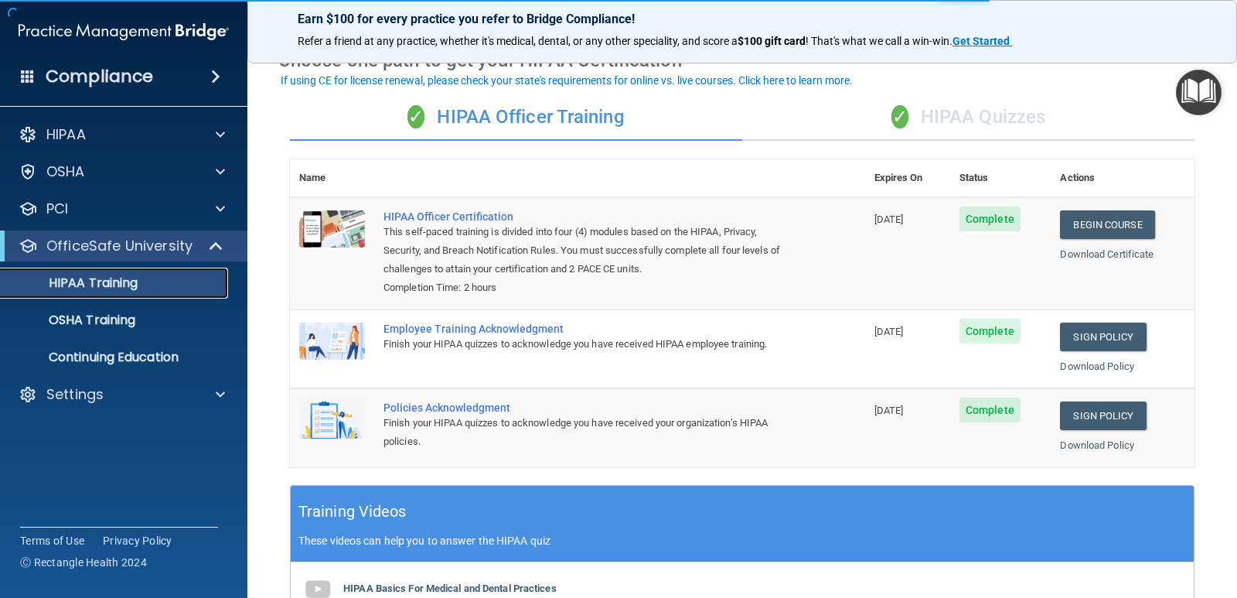
scroll to position [77, 0]
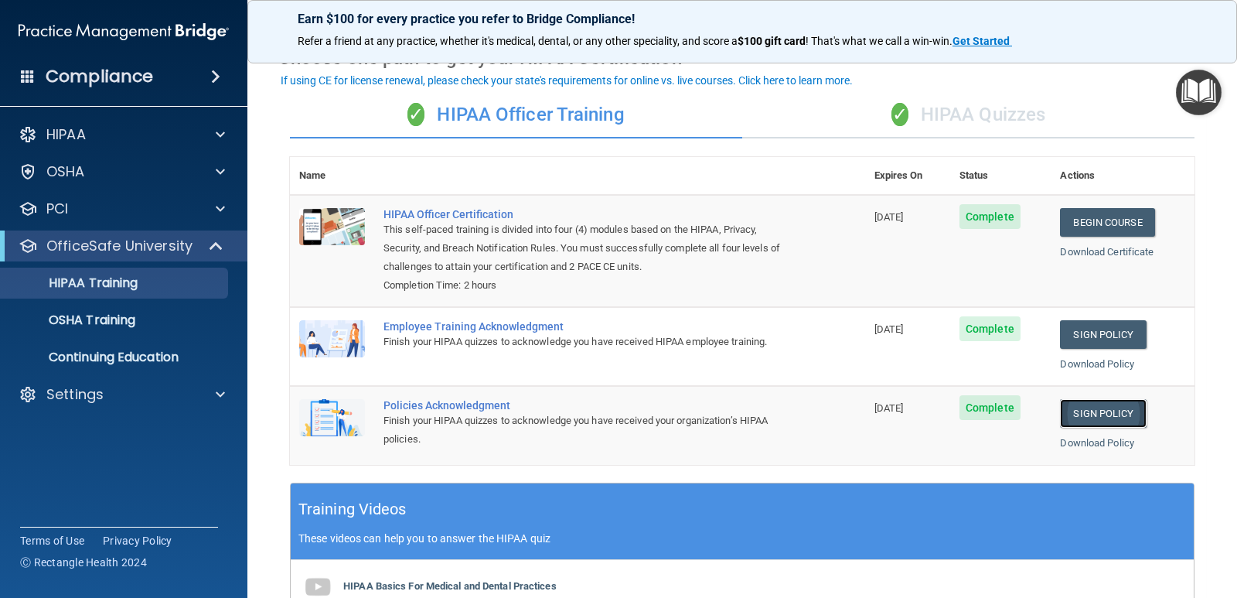
click at [1088, 410] on link "Sign Policy" at bounding box center [1103, 413] width 86 height 29
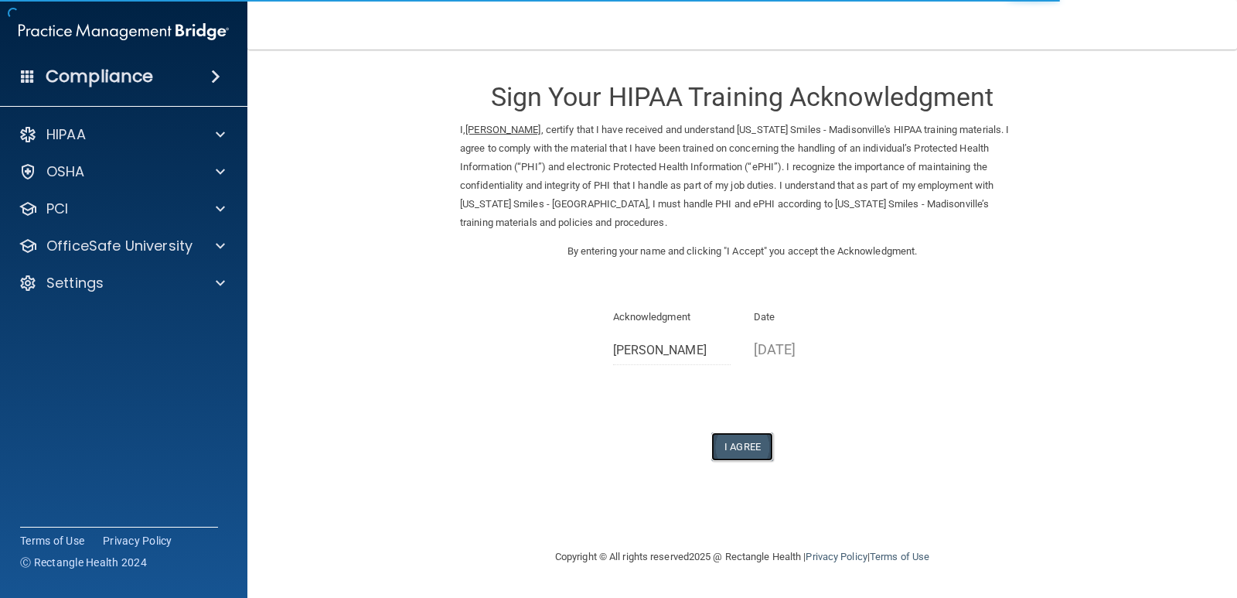
click at [721, 438] on button "I Agree" at bounding box center [742, 446] width 62 height 29
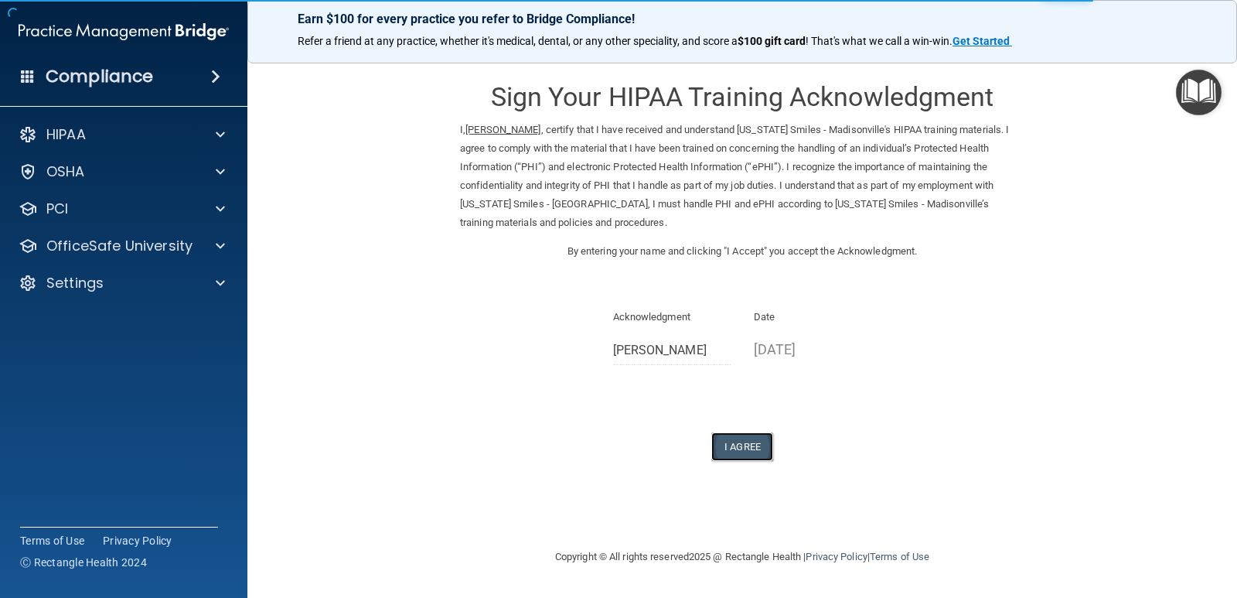
click at [759, 443] on button "I Agree" at bounding box center [742, 446] width 62 height 29
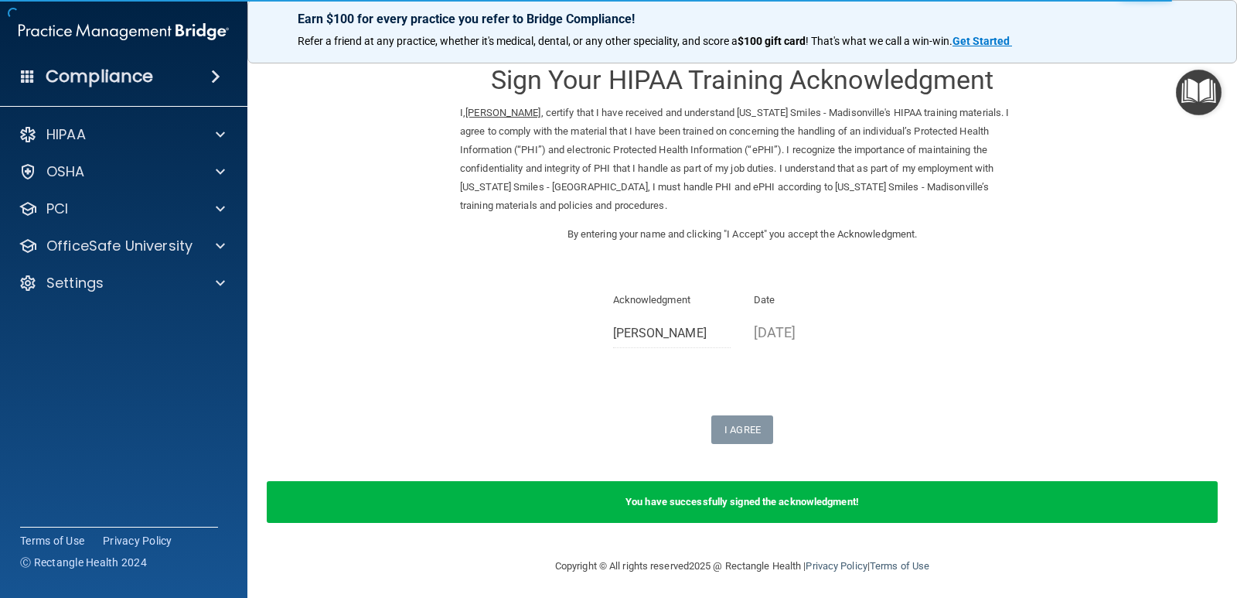
scroll to position [22, 0]
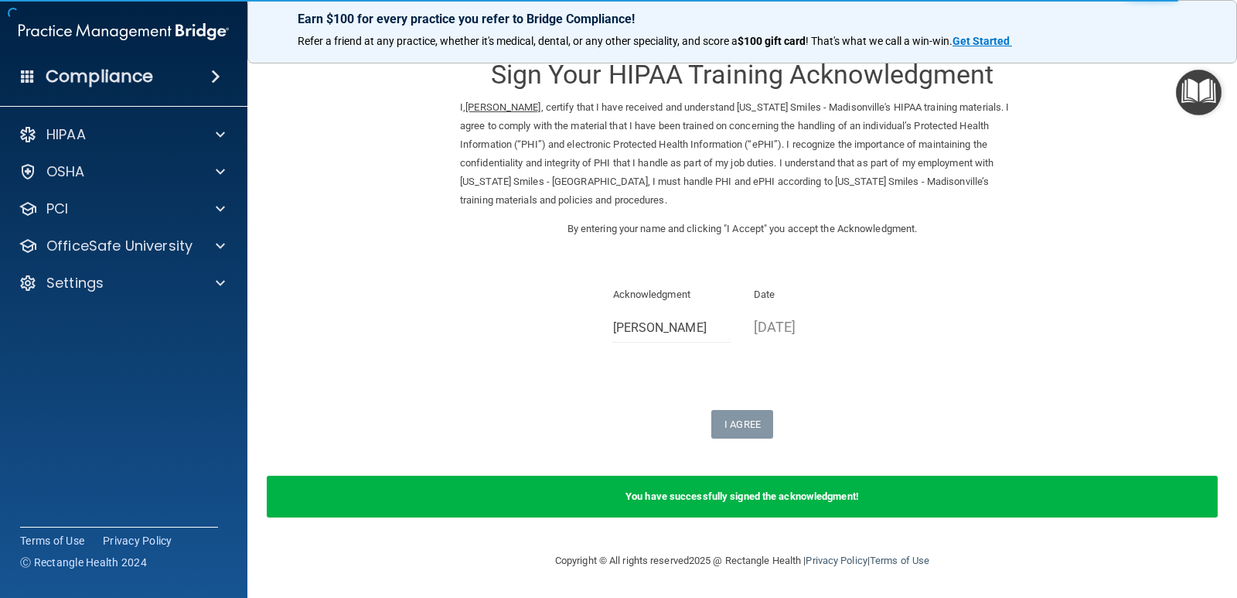
click at [754, 466] on form "Sign Your HIPAA Training Acknowledgment I, Cassondra Moses , certify that I hav…" at bounding box center [742, 289] width 928 height 493
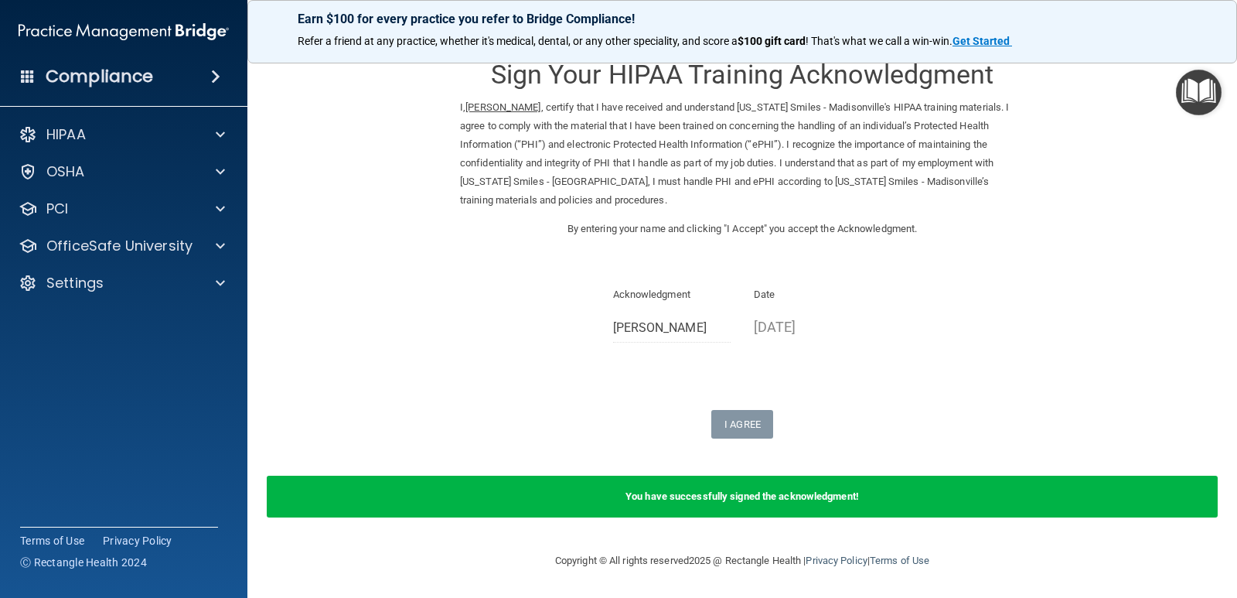
scroll to position [0, 0]
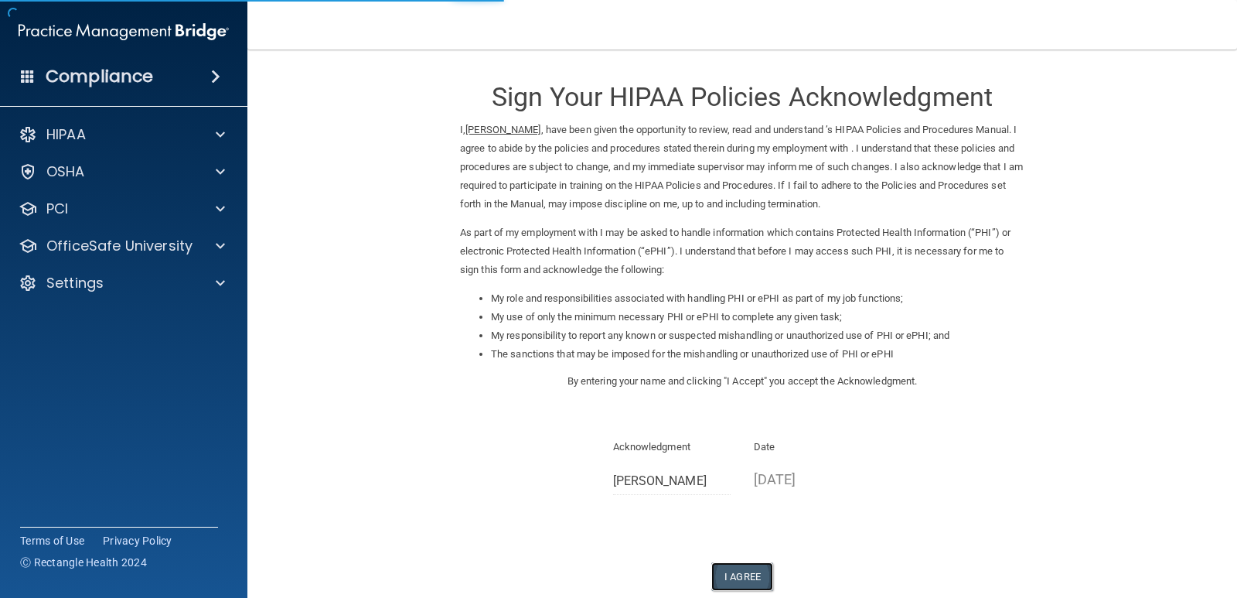
click at [739, 571] on button "I Agree" at bounding box center [742, 576] width 62 height 29
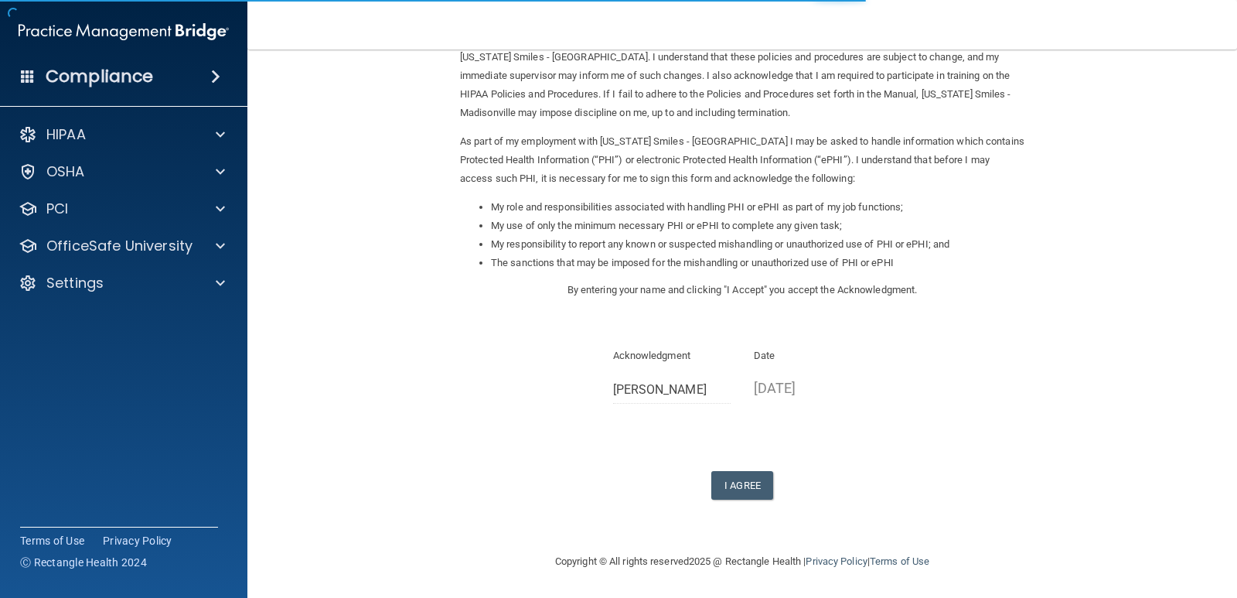
scroll to position [111, 0]
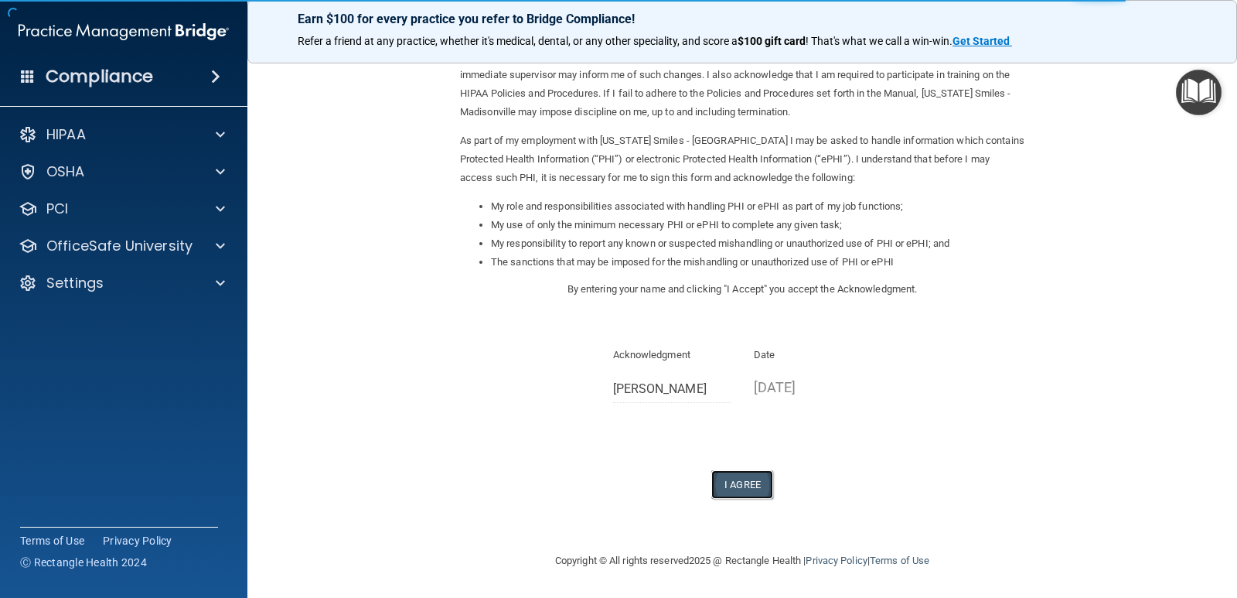
click at [763, 490] on button "I Agree" at bounding box center [742, 484] width 62 height 29
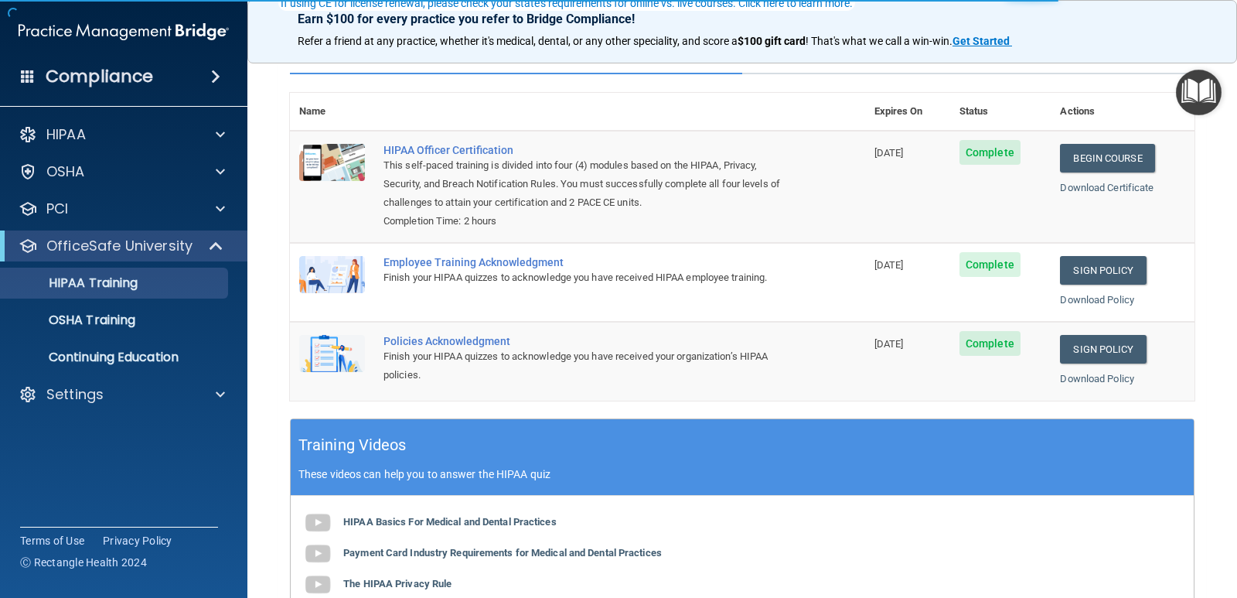
scroll to position [155, 0]
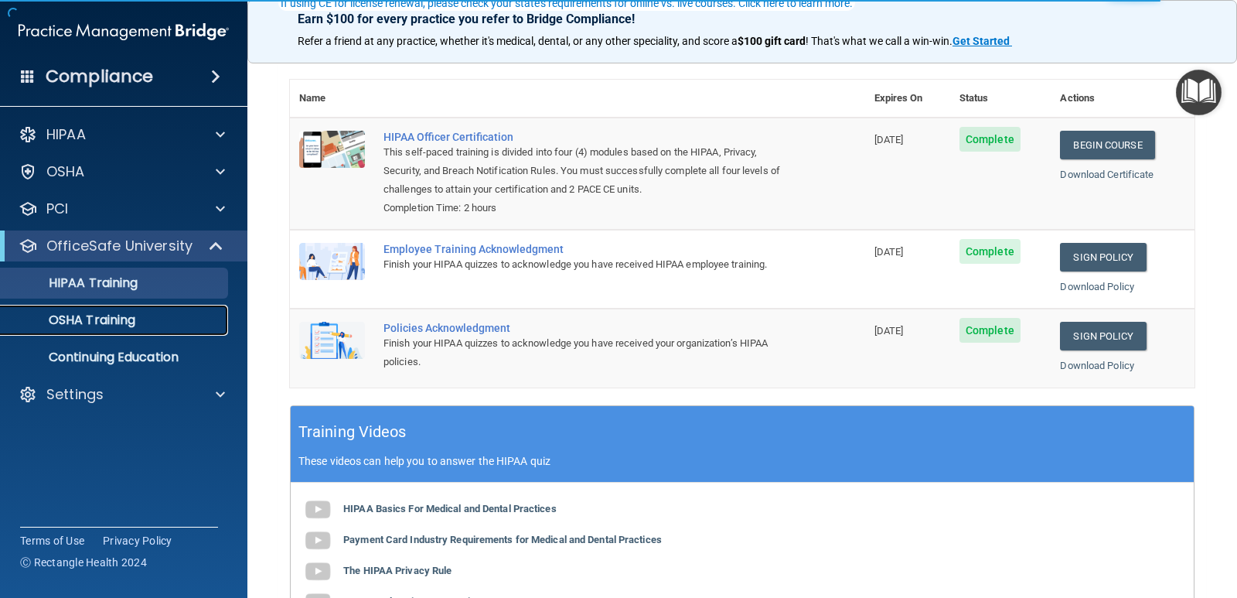
click at [101, 312] on p "OSHA Training" at bounding box center [72, 319] width 125 height 15
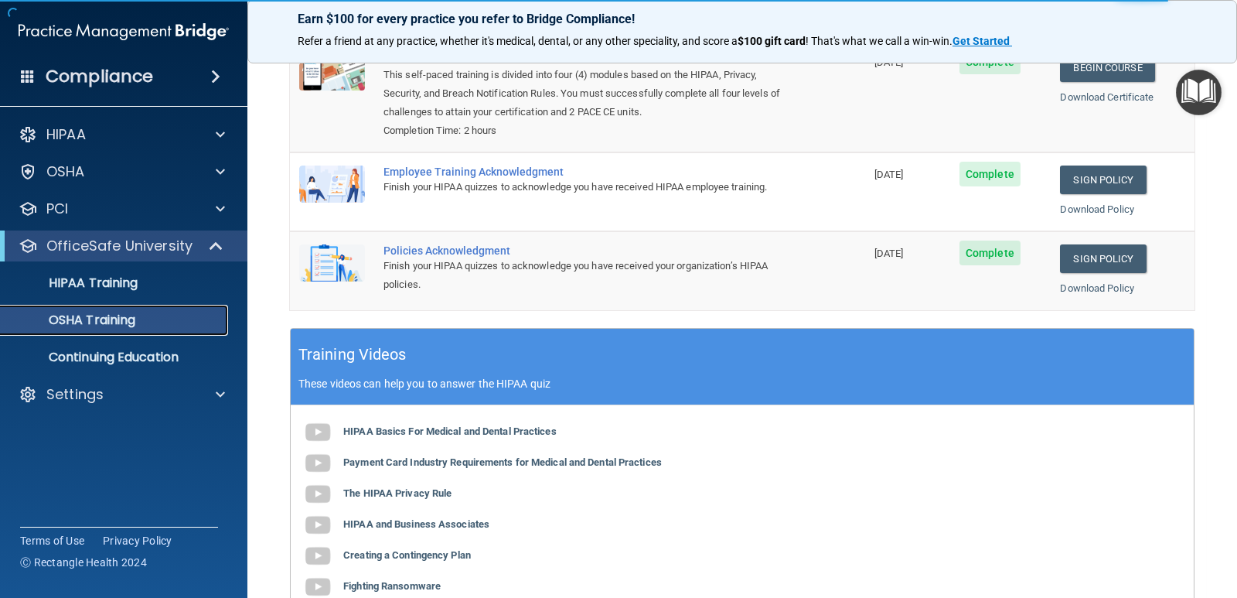
scroll to position [309, 0]
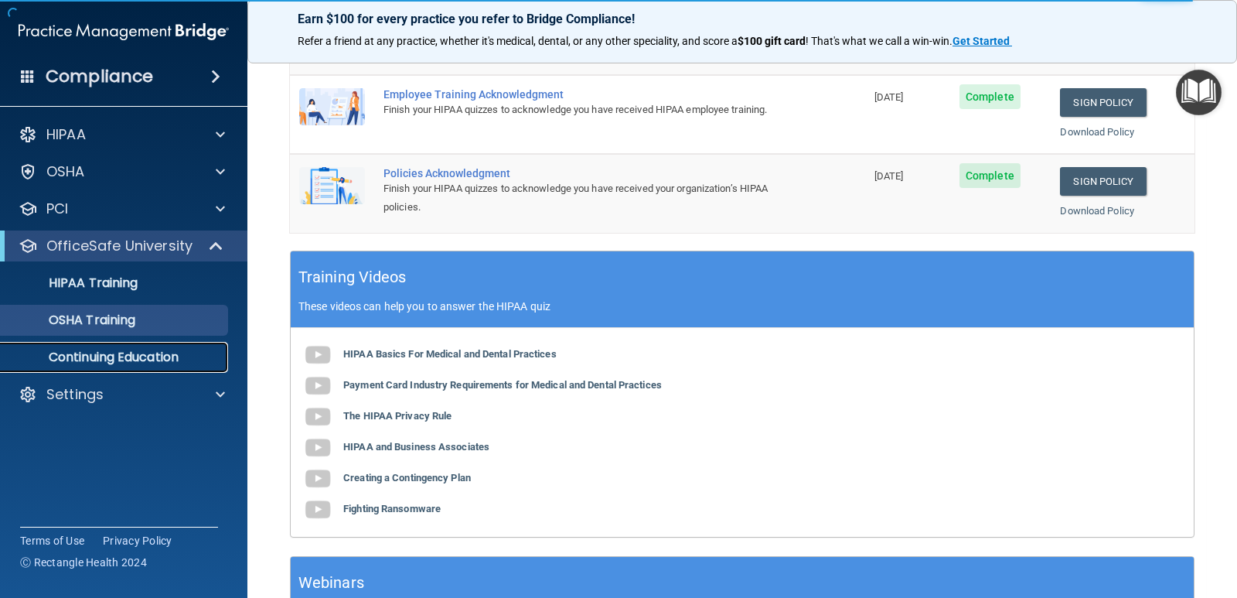
click at [116, 363] on p "Continuing Education" at bounding box center [115, 357] width 211 height 15
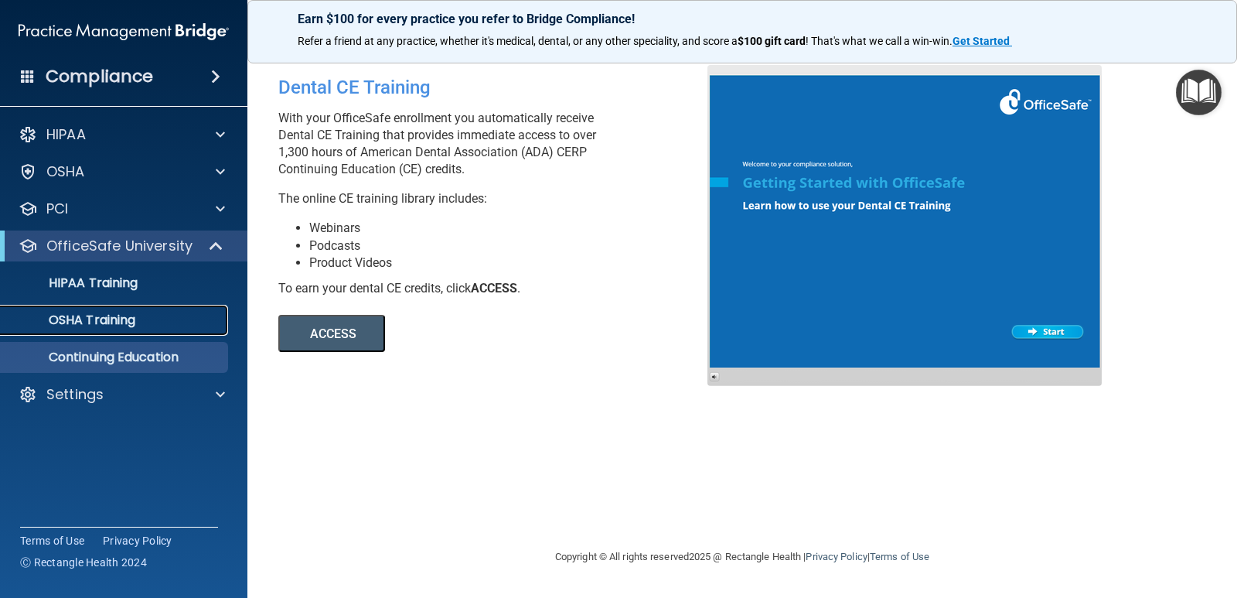
click at [100, 320] on p "OSHA Training" at bounding box center [72, 319] width 125 height 15
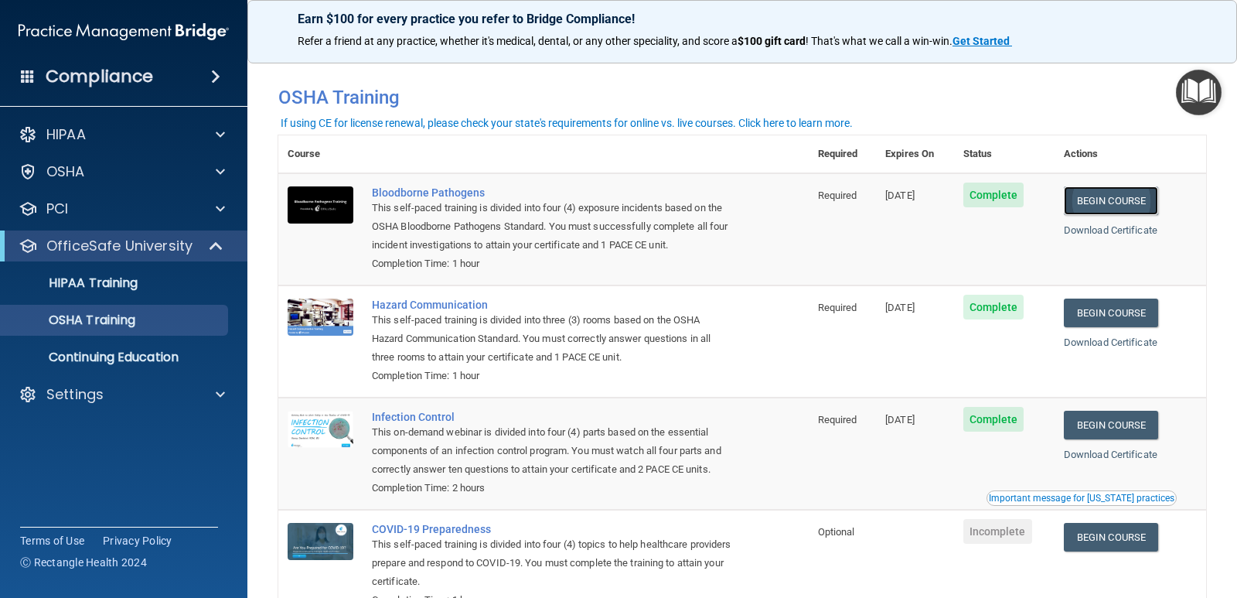
click at [1096, 200] on link "Begin Course" at bounding box center [1111, 200] width 94 height 29
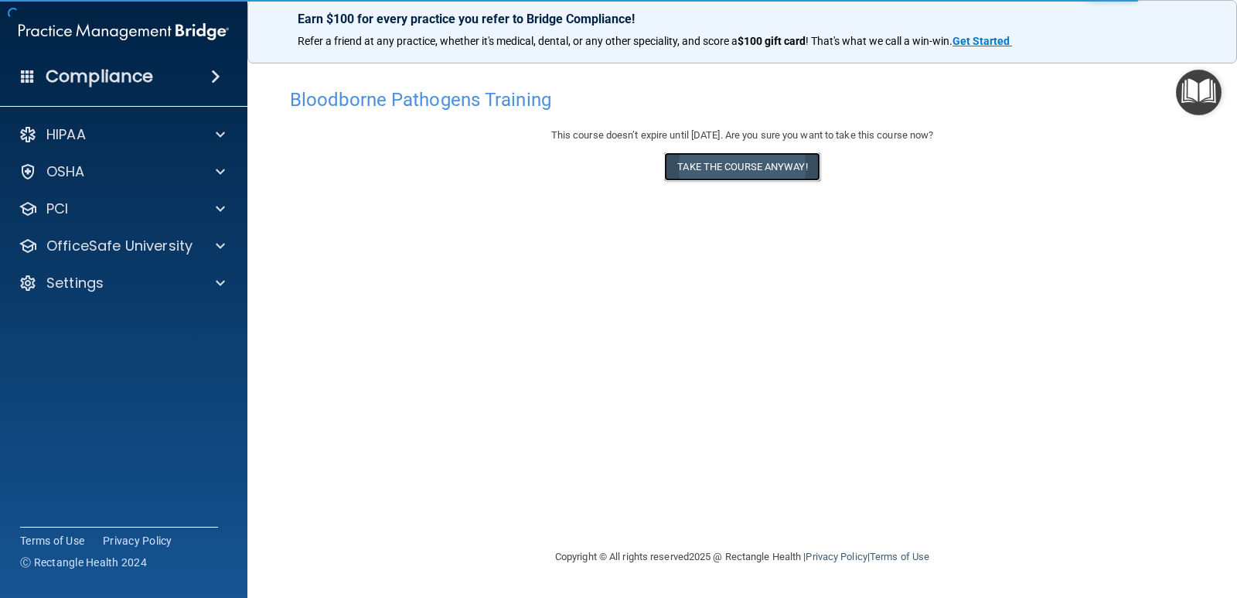
click at [747, 161] on button "Take the course anyway!" at bounding box center [741, 166] width 155 height 29
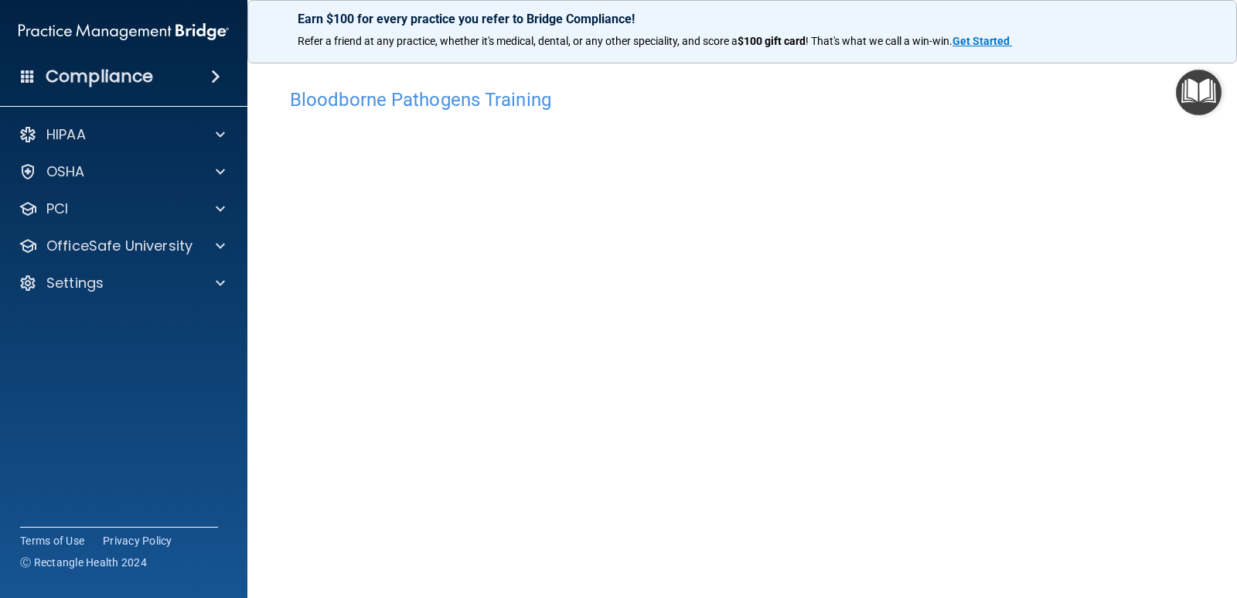
scroll to position [64, 0]
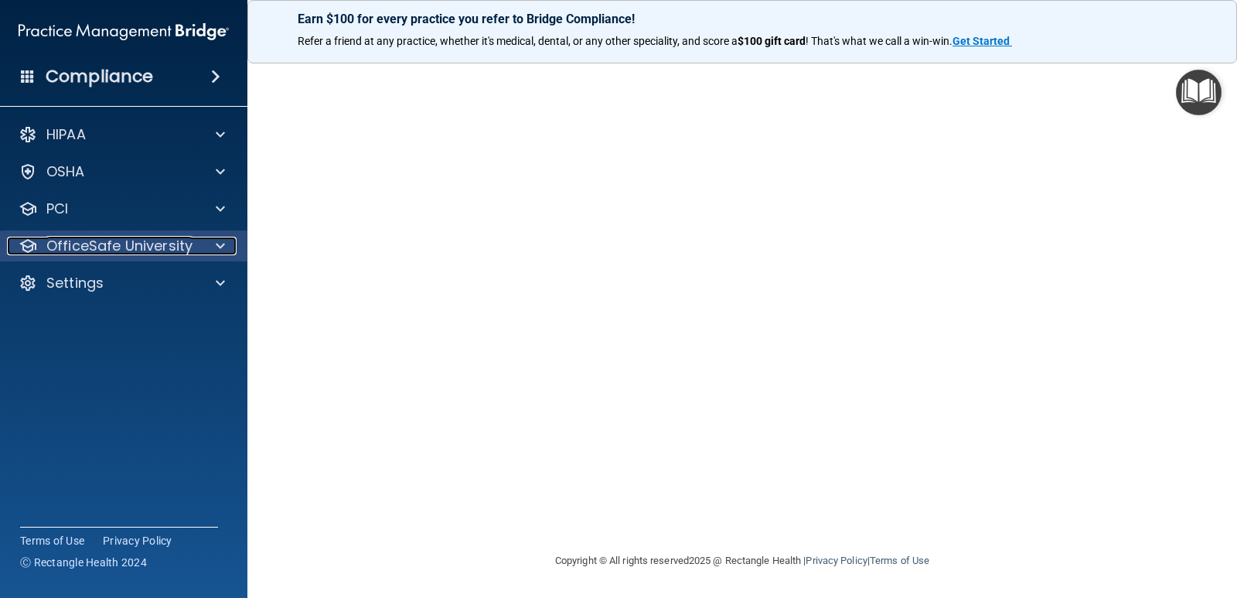
click at [176, 243] on p "OfficeSafe University" at bounding box center [119, 246] width 146 height 19
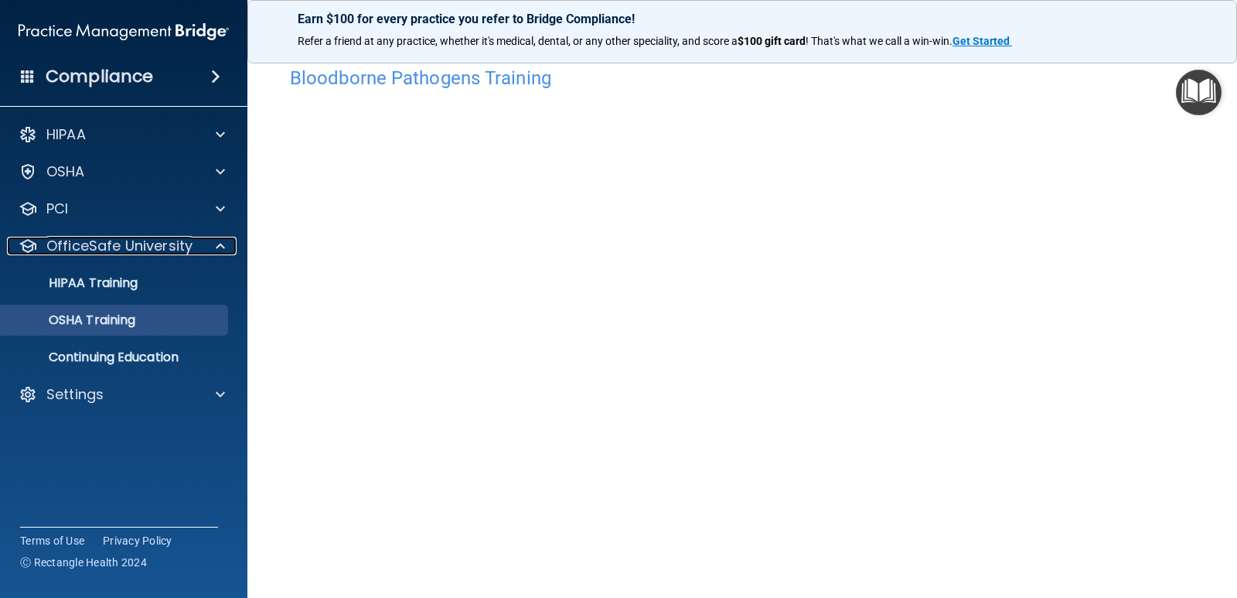
scroll to position [0, 0]
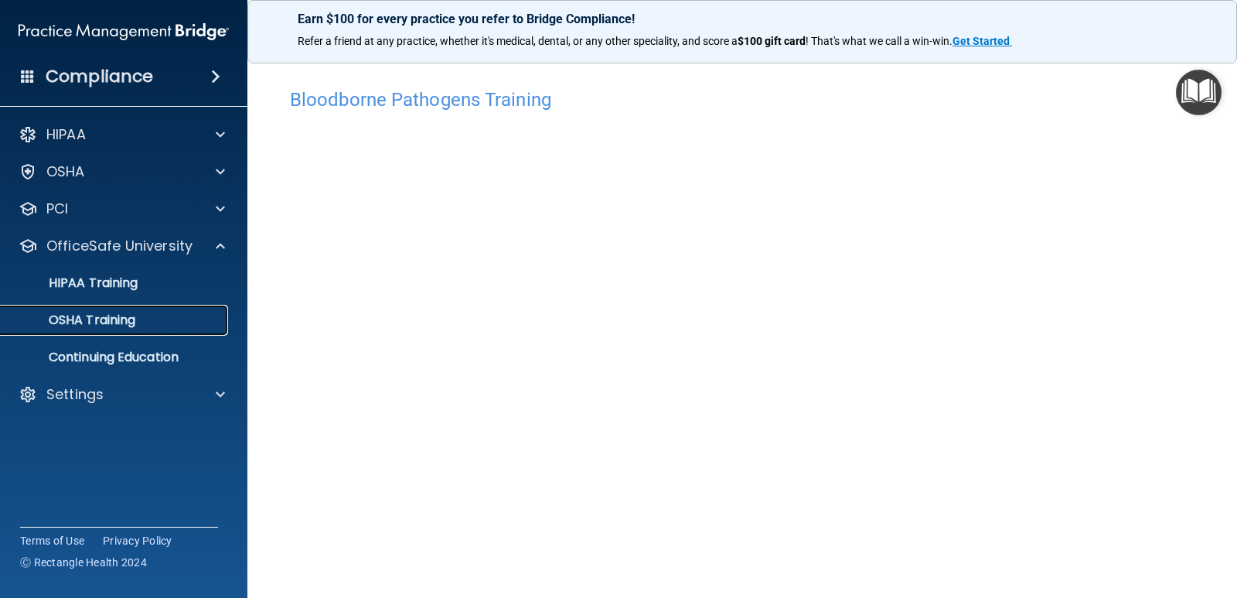
click at [90, 318] on p "OSHA Training" at bounding box center [72, 319] width 125 height 15
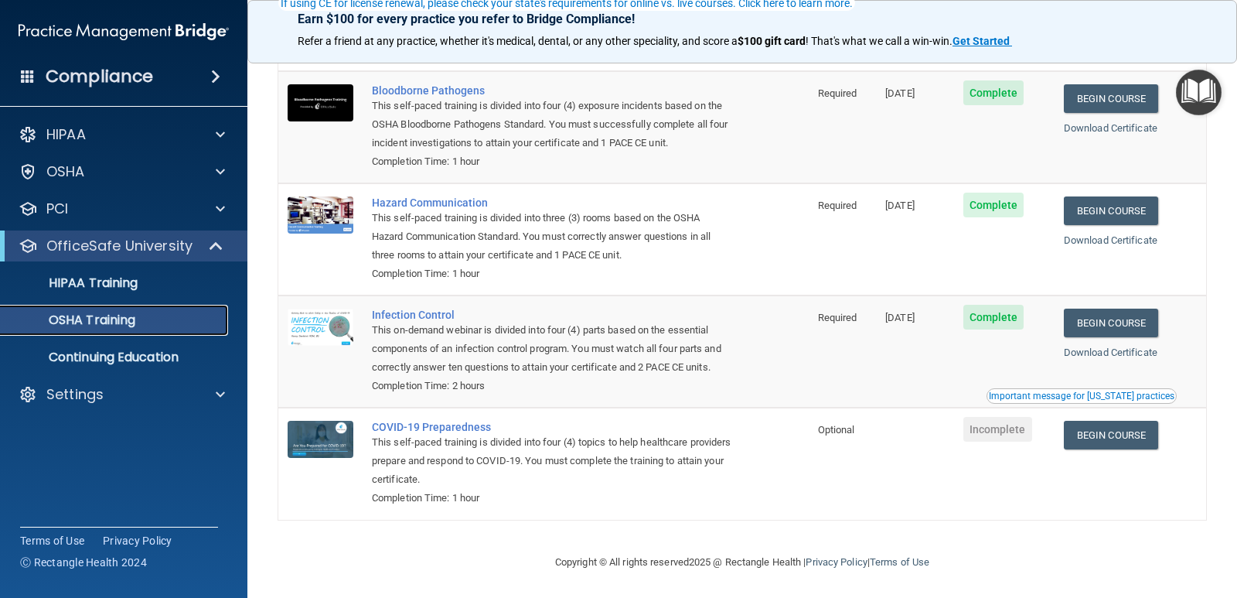
scroll to position [126, 0]
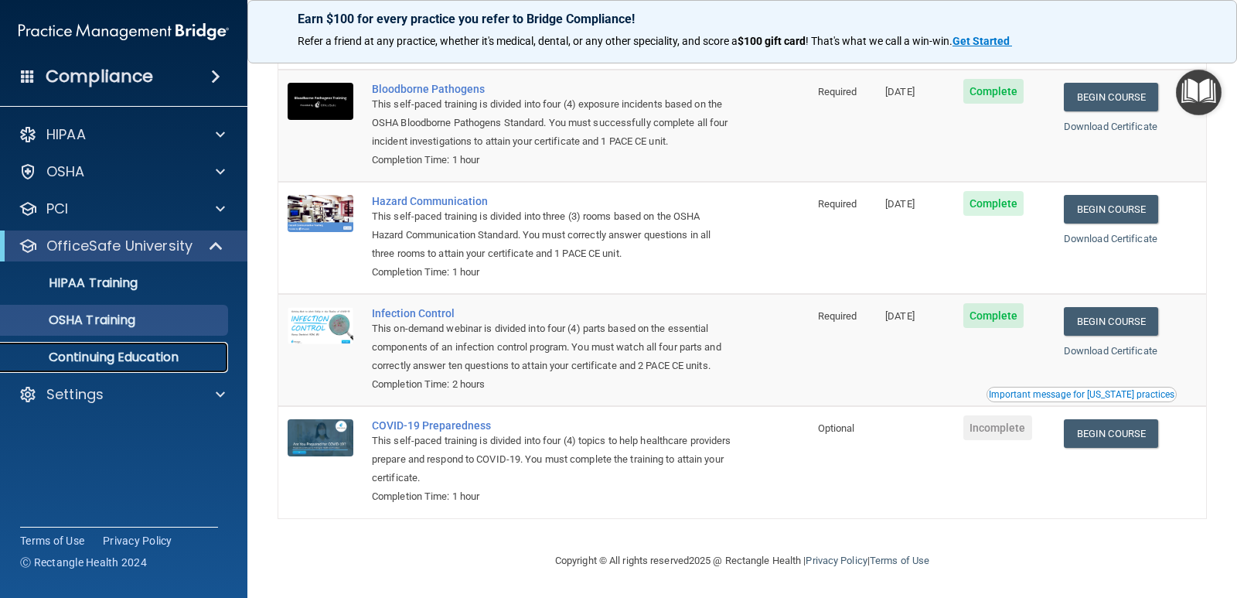
click at [102, 357] on p "Continuing Education" at bounding box center [115, 357] width 211 height 15
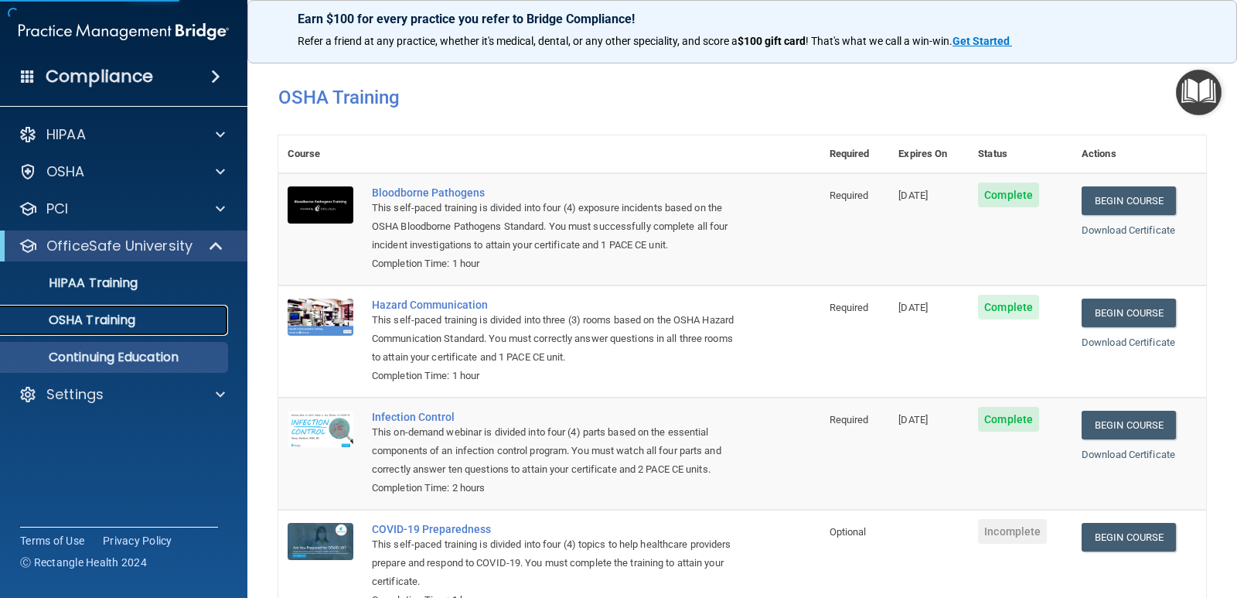
click at [110, 330] on link "OSHA Training" at bounding box center [107, 320] width 244 height 31
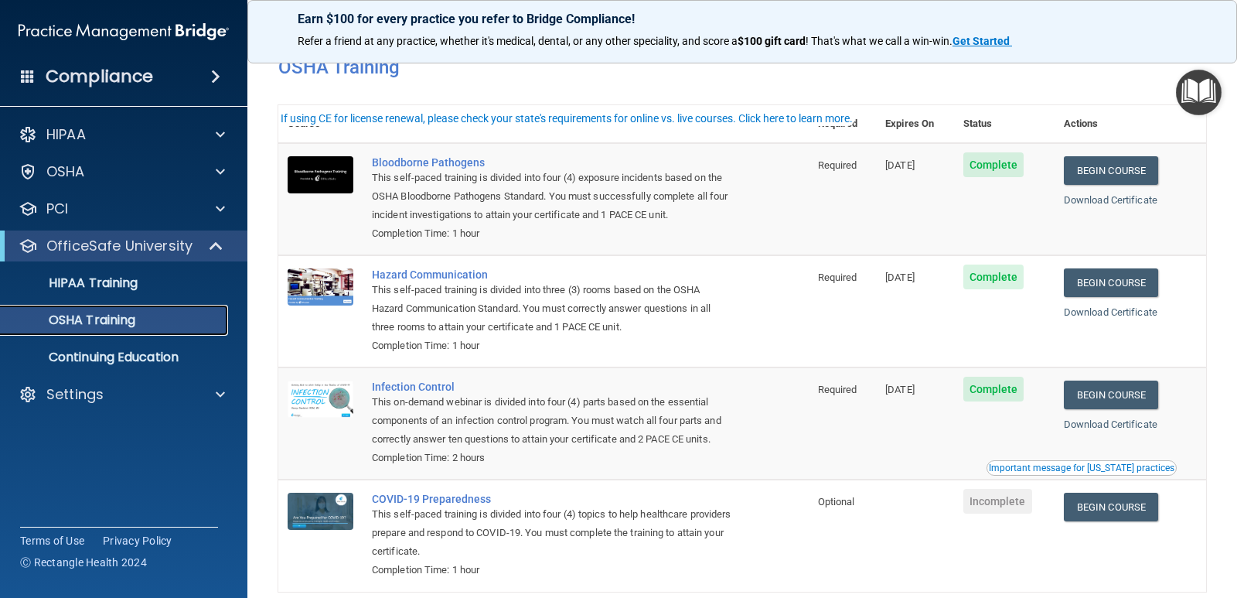
scroll to position [77, 0]
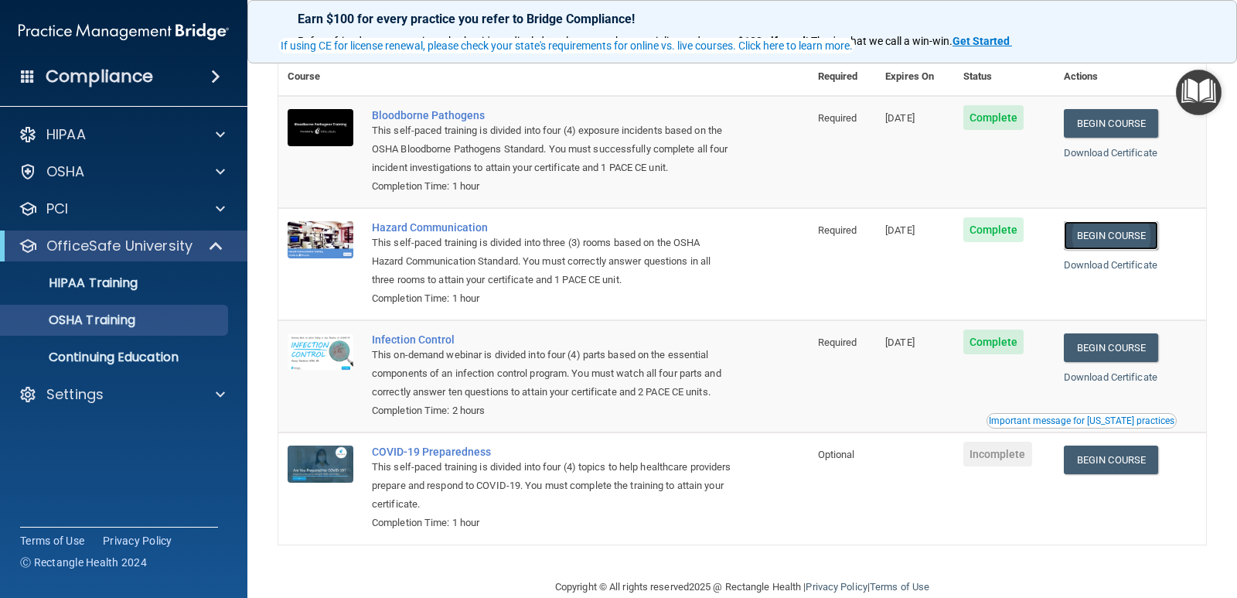
click at [1081, 237] on link "Begin Course" at bounding box center [1111, 235] width 94 height 29
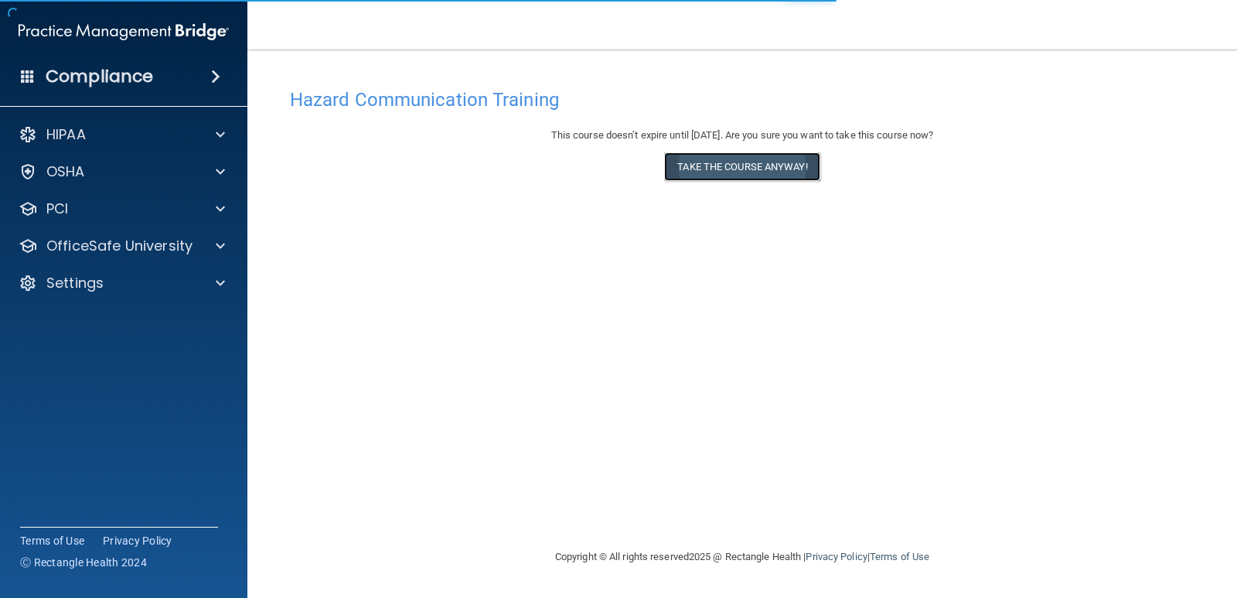
click at [736, 166] on button "Take the course anyway!" at bounding box center [741, 166] width 155 height 29
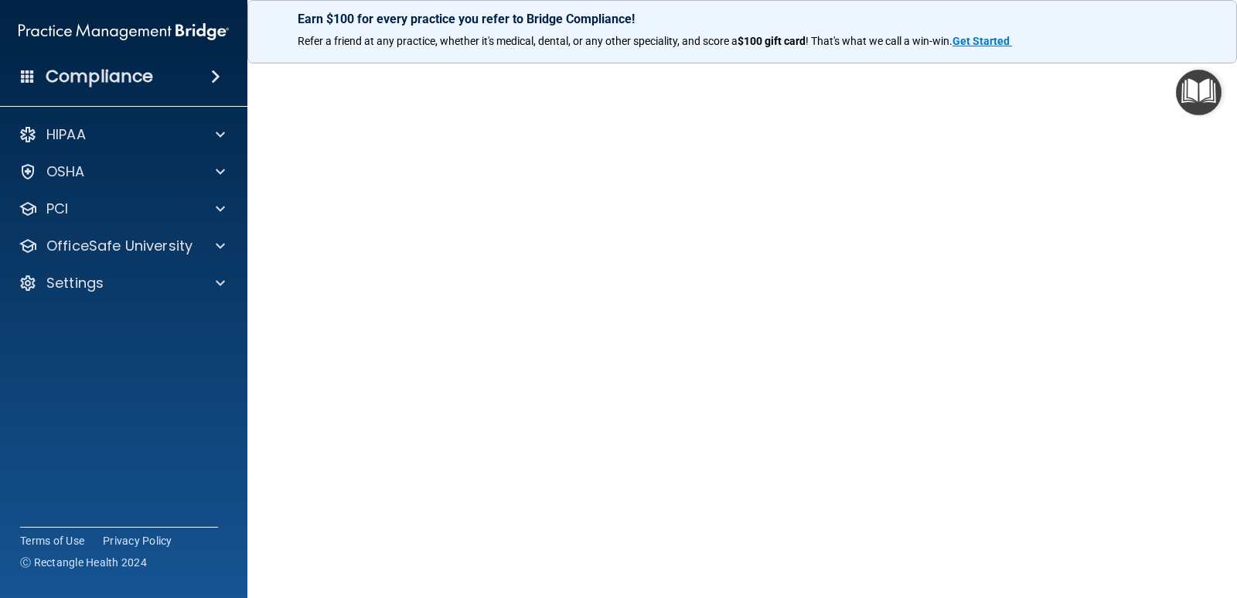
scroll to position [99, 0]
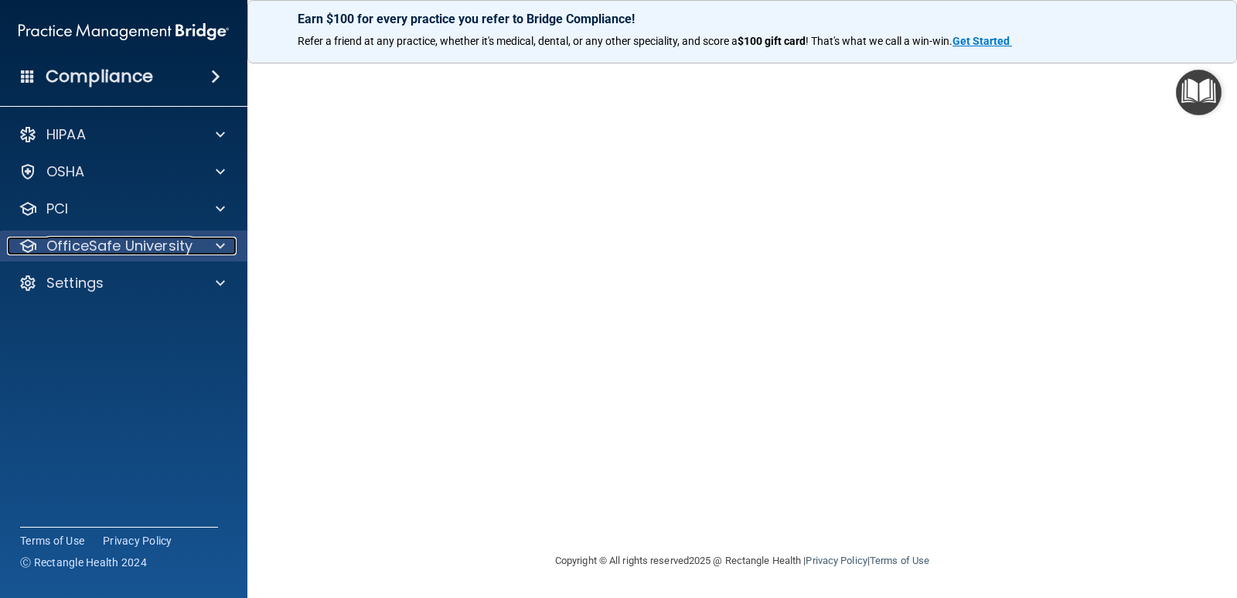
click at [196, 239] on div "OfficeSafe University" at bounding box center [103, 246] width 192 height 19
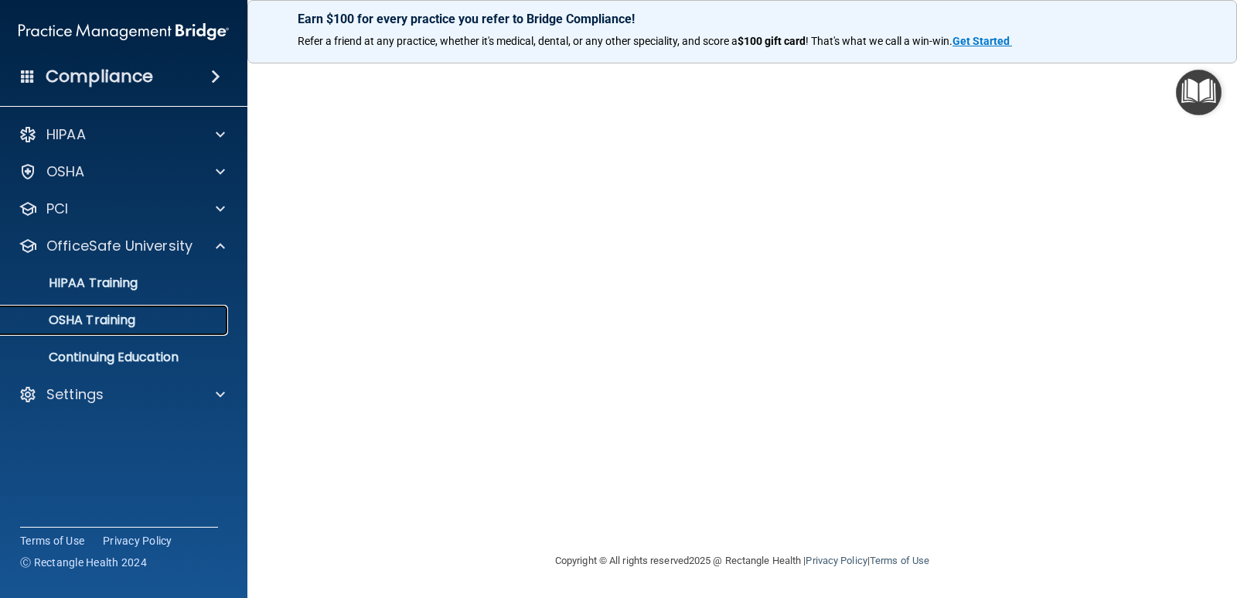
click at [126, 322] on p "OSHA Training" at bounding box center [72, 319] width 125 height 15
